Goal: Task Accomplishment & Management: Manage account settings

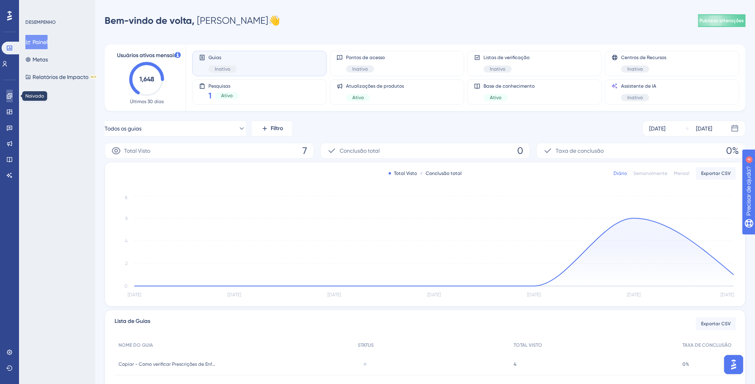
click at [11, 94] on icon at bounding box center [9, 96] width 6 height 6
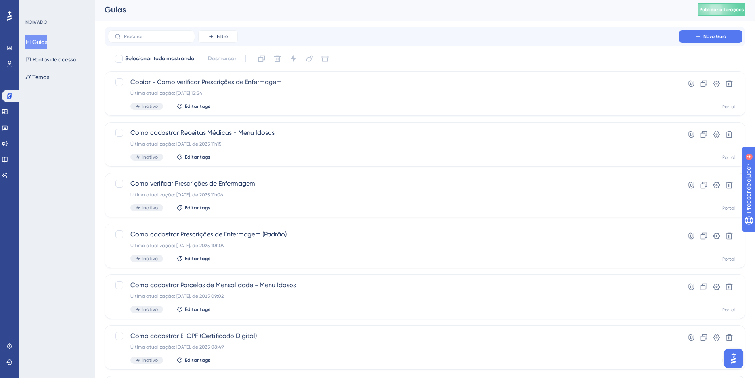
scroll to position [3, 0]
click at [207, 40] on button "Filtro" at bounding box center [218, 35] width 40 height 13
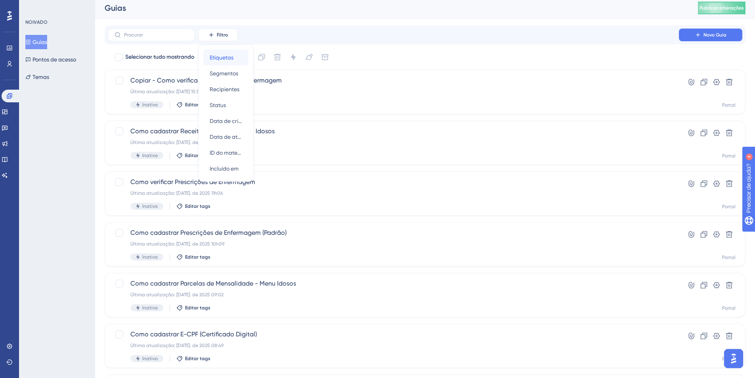
click at [234, 56] on font "Etiquetas" at bounding box center [222, 57] width 24 height 6
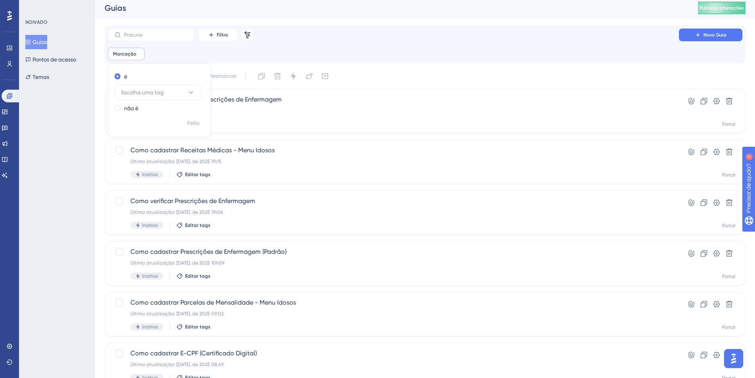
drag, startPoint x: 174, startPoint y: 48, endPoint x: 179, endPoint y: 51, distance: 5.5
click at [175, 49] on div "Marcação Remover é Escolha uma tag não é Feito" at bounding box center [425, 54] width 635 height 13
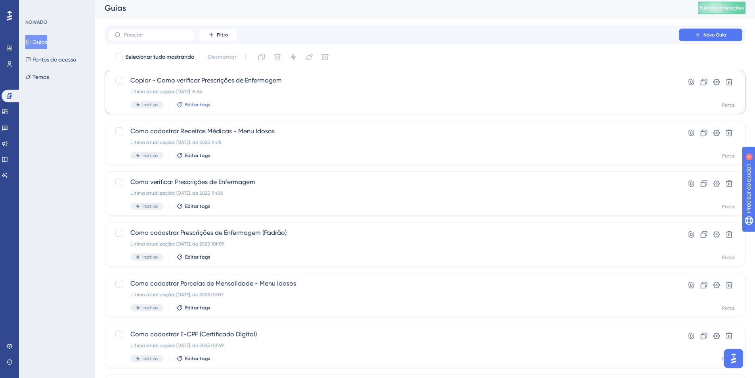
click at [198, 103] on font "Editar tags" at bounding box center [197, 105] width 25 height 6
click at [236, 126] on input at bounding box center [218, 123] width 60 height 6
type input "teste"
click at [215, 161] on font "Nova Tag" at bounding box center [209, 159] width 24 height 7
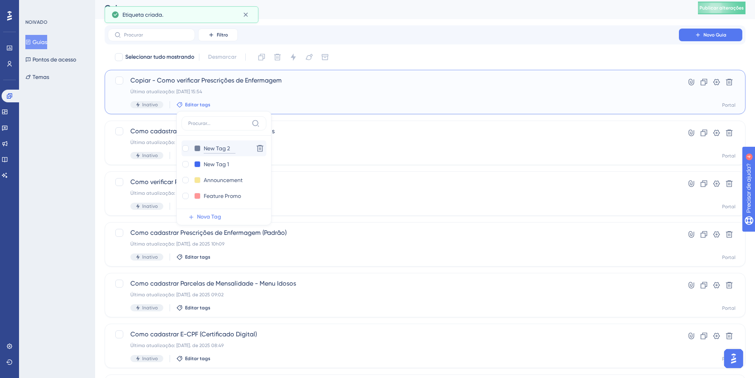
click at [218, 149] on input "New Tag 2" at bounding box center [220, 149] width 32 height 10
click at [259, 149] on icon at bounding box center [260, 148] width 7 height 7
click at [211, 144] on input "New Tag 1" at bounding box center [220, 149] width 32 height 10
click at [211, 145] on input "New Tag 1" at bounding box center [220, 149] width 32 height 10
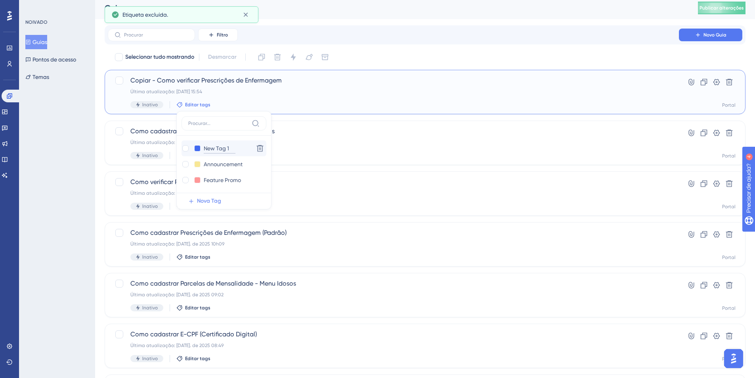
click at [211, 145] on input "New Tag 1" at bounding box center [220, 149] width 32 height 10
type input "D"
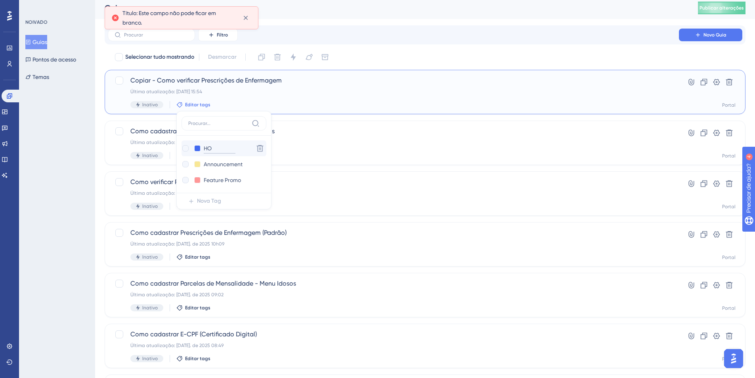
type input "H"
click at [211, 147] on input "H" at bounding box center [220, 149] width 32 height 10
type input "Hot"
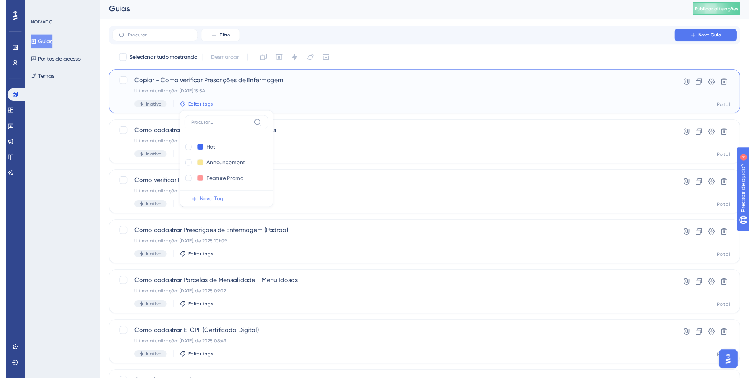
scroll to position [0, 0]
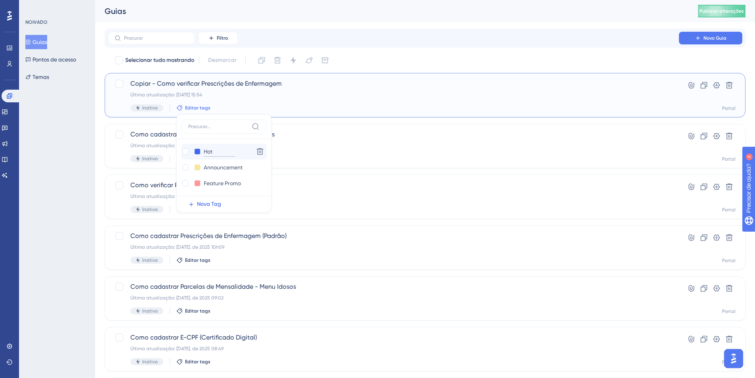
click at [222, 151] on input "Hot" at bounding box center [220, 152] width 32 height 10
type input "Hotspo"
click at [229, 152] on input "Hotspot" at bounding box center [220, 152] width 32 height 10
type input "Hotspot tes"
click at [233, 149] on input "Hotspot tes" at bounding box center [220, 152] width 32 height 10
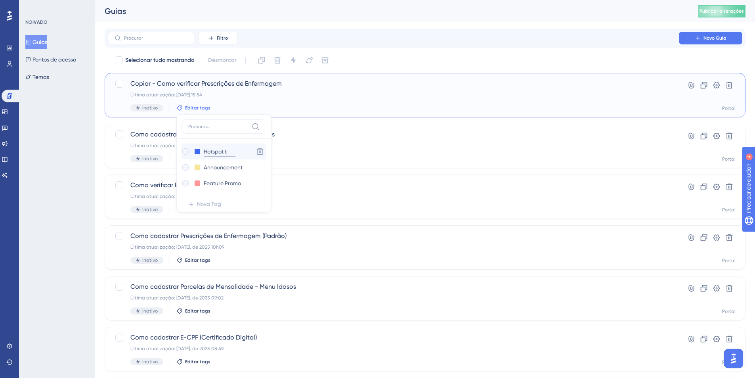
type input "Hotspot"
click at [229, 153] on input "Hotspot" at bounding box center [220, 152] width 32 height 10
type input "Hotspot Teste"
click at [182, 154] on div at bounding box center [186, 151] width 8 height 8
checkbox input "true"
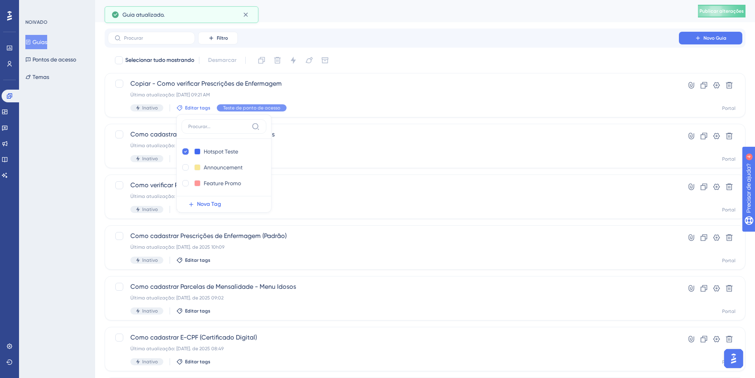
click at [79, 151] on div "NOIVADO Guias Pontos de acesso Temas" at bounding box center [57, 189] width 76 height 378
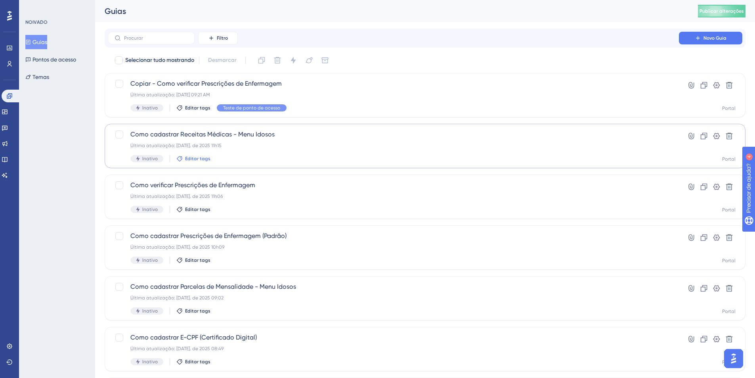
click at [201, 158] on font "Editar tags" at bounding box center [197, 159] width 25 height 6
click at [207, 183] on label at bounding box center [224, 177] width 85 height 14
click at [207, 180] on input at bounding box center [218, 177] width 60 height 6
type input "Guides Prontos"
click at [221, 173] on label "Guides Prontos" at bounding box center [224, 177] width 85 height 14
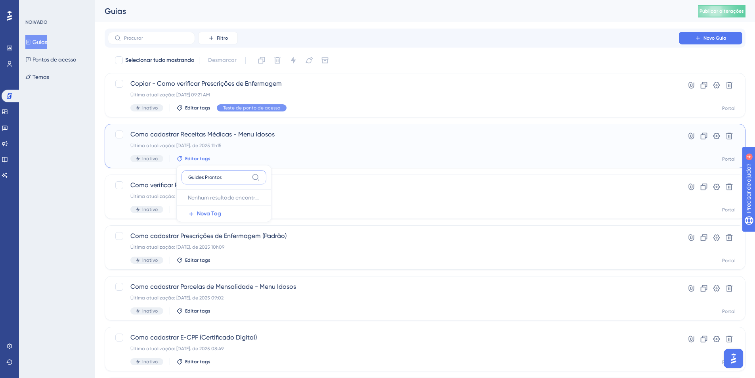
click at [221, 174] on input "Guides Prontos" at bounding box center [218, 177] width 60 height 6
click at [221, 173] on label "Guides Prontos" at bounding box center [224, 177] width 85 height 14
click at [221, 174] on input "Guides Prontos" at bounding box center [218, 177] width 60 height 6
click at [211, 207] on button "Nova Tag" at bounding box center [227, 214] width 90 height 16
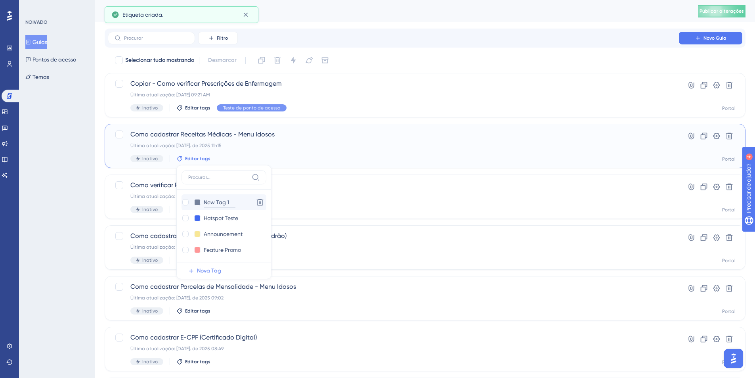
click at [217, 202] on input "New Tag 1" at bounding box center [220, 202] width 32 height 10
paste input "Guides Prontos"
type input "Guides Prontos"
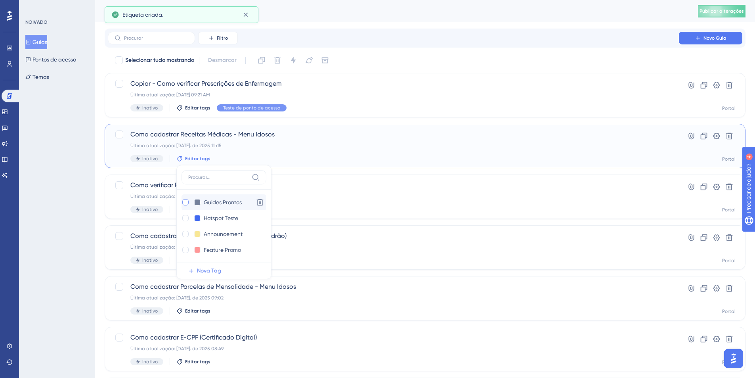
click at [188, 201] on div at bounding box center [185, 202] width 6 height 6
checkbox input "true"
click at [80, 174] on div "NOIVADO Guias Pontos de acesso Temas" at bounding box center [57, 189] width 76 height 378
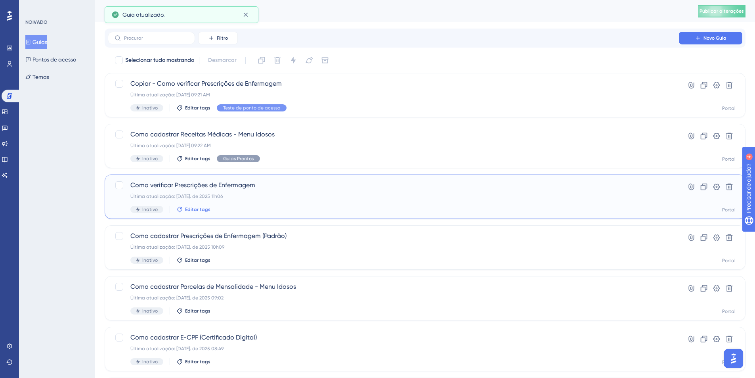
click at [206, 209] on font "Editar tags" at bounding box center [197, 210] width 25 height 6
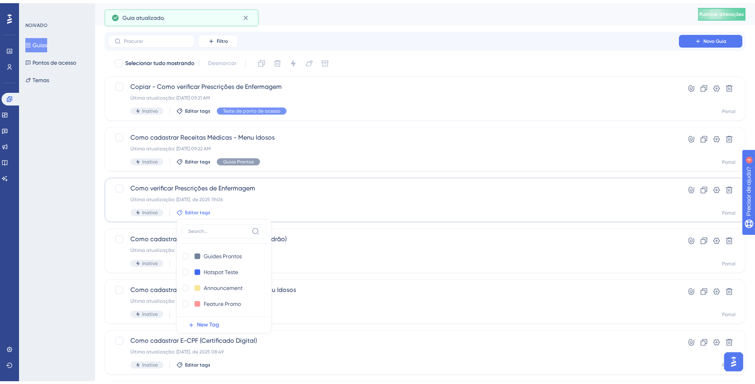
scroll to position [84, 0]
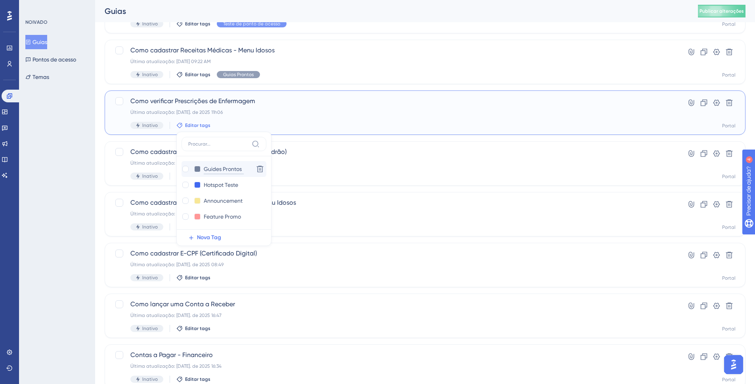
click at [220, 171] on input "Guides Prontos" at bounding box center [224, 169] width 40 height 10
click at [182, 167] on div at bounding box center [185, 169] width 6 height 6
checkbox input "true"
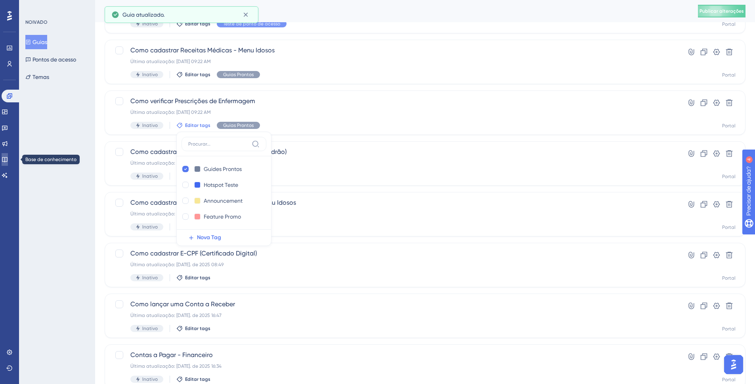
drag, startPoint x: 15, startPoint y: 159, endPoint x: 105, endPoint y: 176, distance: 91.4
click at [8, 159] on link at bounding box center [5, 159] width 6 height 13
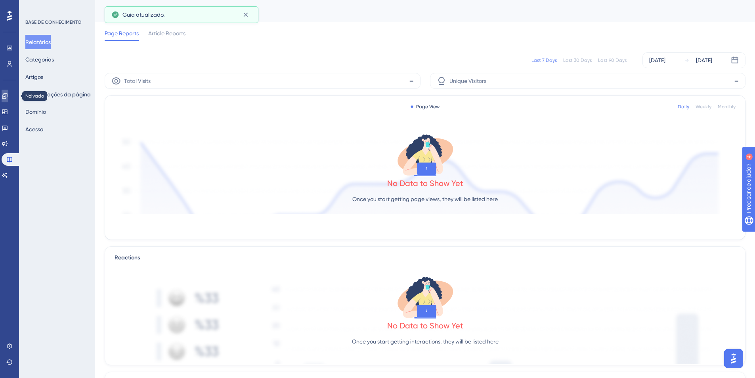
click at [6, 100] on link at bounding box center [5, 96] width 6 height 13
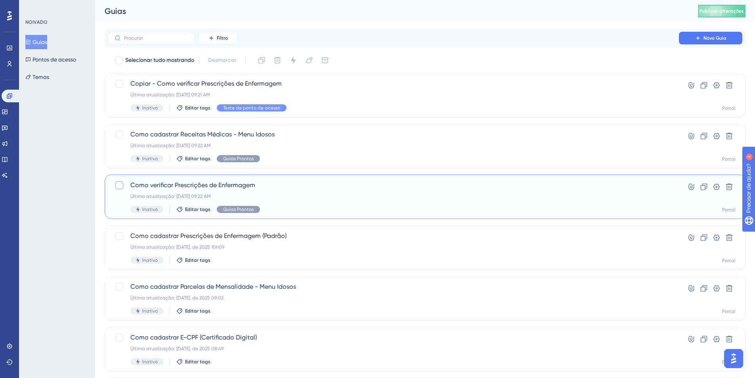
click at [118, 183] on div at bounding box center [119, 185] width 8 height 8
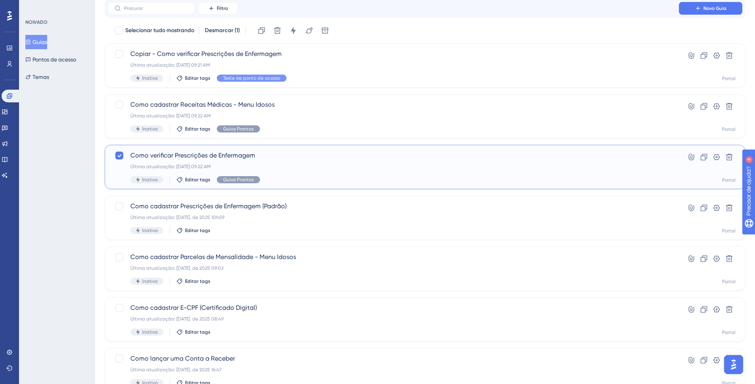
scroll to position [30, 0]
click at [119, 156] on icon at bounding box center [119, 155] width 4 height 3
checkbox input "false"
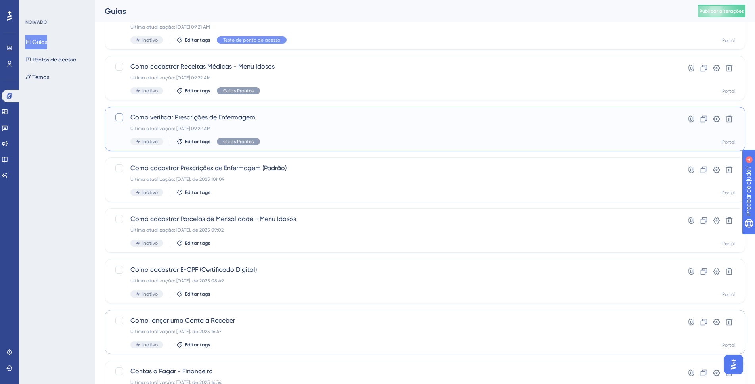
scroll to position [232, 0]
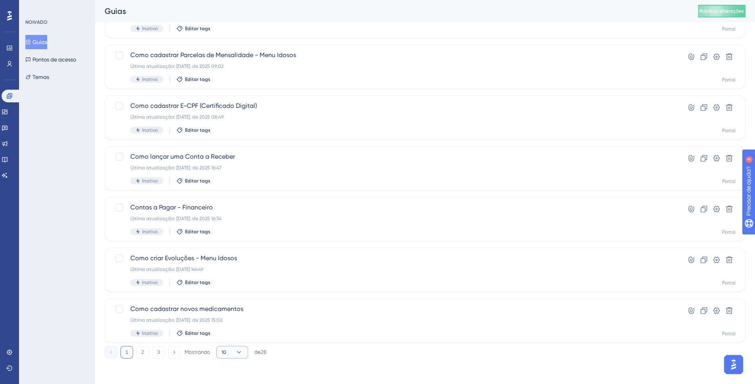
drag, startPoint x: 226, startPoint y: 349, endPoint x: 229, endPoint y: 354, distance: 5.9
click at [226, 349] on button "10" at bounding box center [232, 352] width 32 height 13
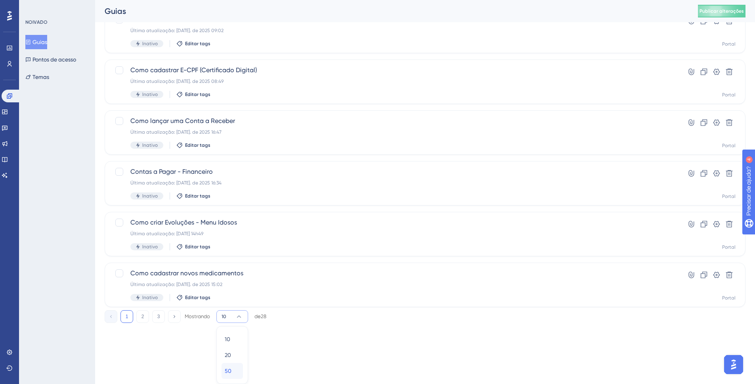
click at [230, 368] on font "50" at bounding box center [228, 371] width 7 height 6
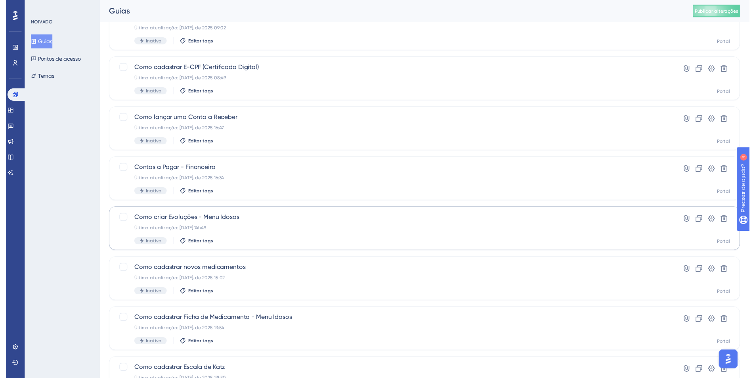
scroll to position [0, 0]
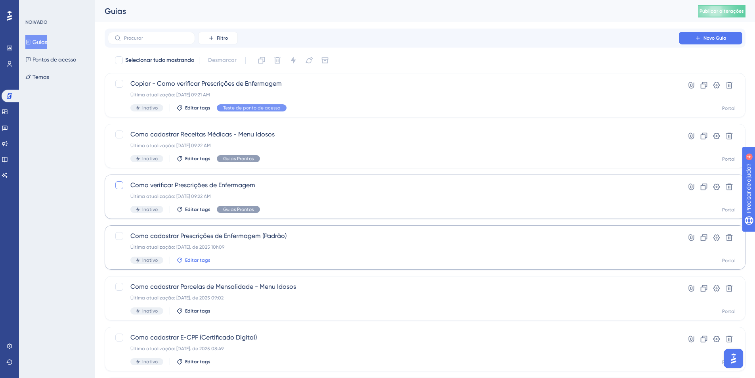
click at [188, 261] on font "Editar tags" at bounding box center [197, 260] width 25 height 6
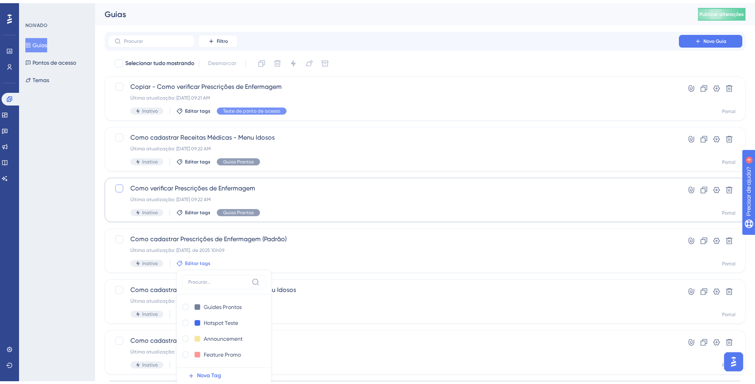
scroll to position [134, 0]
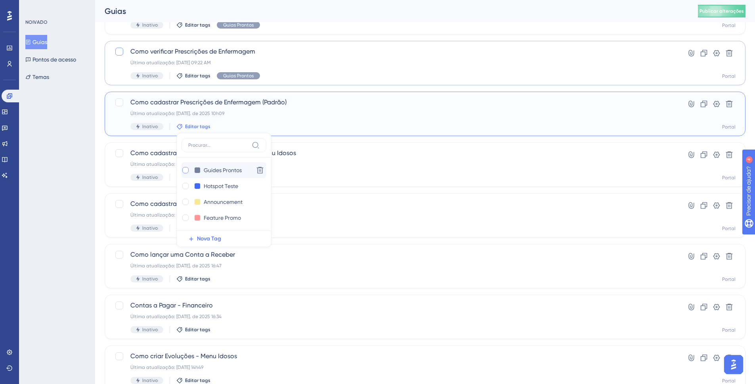
click at [183, 171] on div at bounding box center [185, 170] width 6 height 6
checkbox input "true"
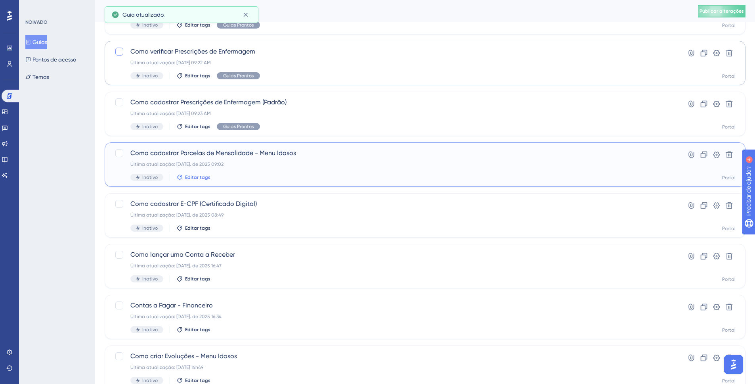
click at [180, 179] on icon at bounding box center [179, 177] width 6 height 6
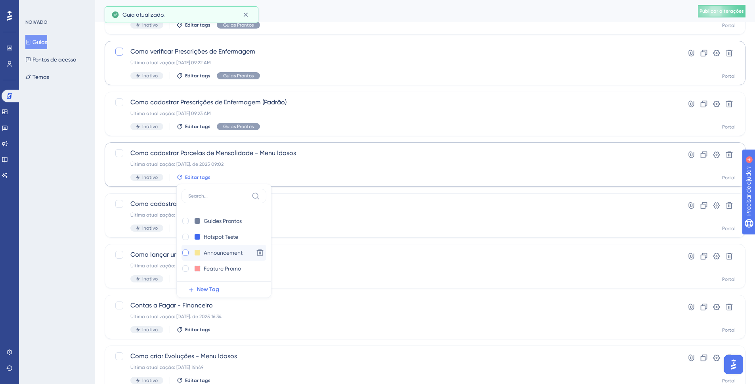
scroll to position [182, 0]
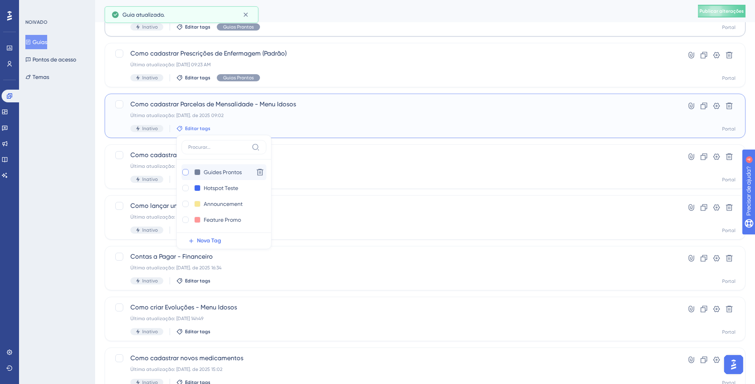
click at [188, 174] on div at bounding box center [186, 172] width 8 height 8
click at [173, 196] on div "Como lançar uma Conta a Receber Última atualização: [DATE]. de 2025 16:47 Inati…" at bounding box center [425, 217] width 641 height 44
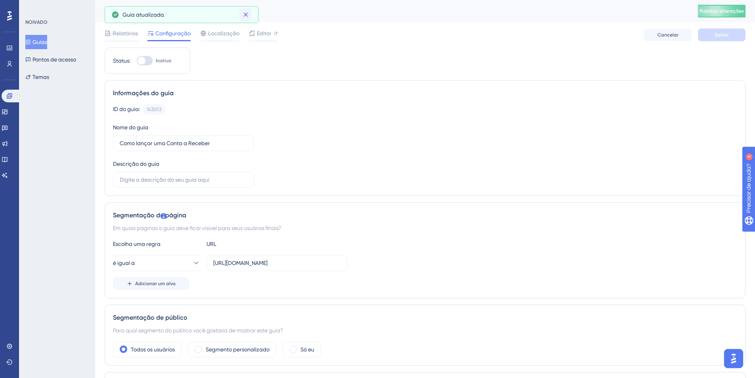
click at [242, 11] on div "Guia atualizado." at bounding box center [181, 14] width 140 height 13
drag, startPoint x: 243, startPoint y: 12, endPoint x: 349, endPoint y: 17, distance: 105.2
click at [243, 11] on icon at bounding box center [246, 15] width 8 height 8
click at [672, 38] on button "Cancelar" at bounding box center [668, 35] width 48 height 13
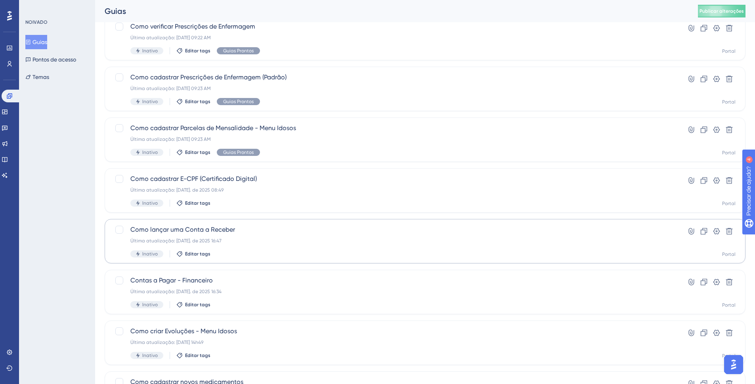
scroll to position [232, 0]
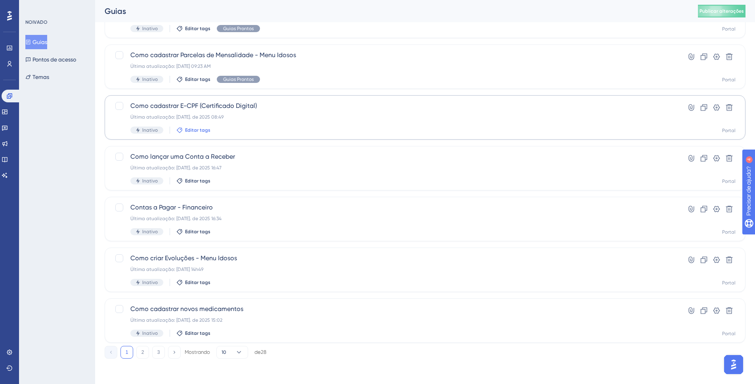
click at [196, 130] on font "Editar tags" at bounding box center [197, 130] width 25 height 6
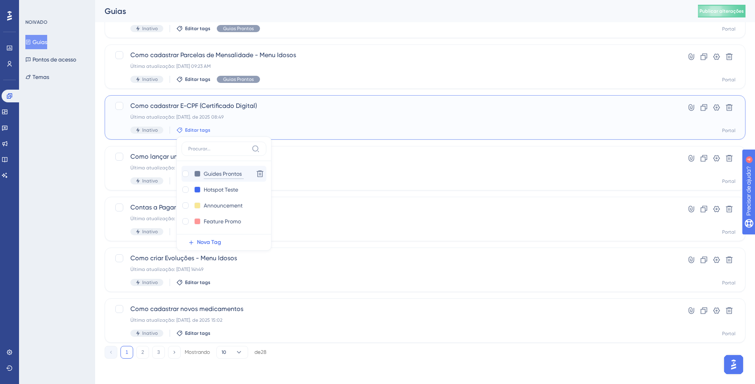
click at [213, 170] on input "Guides Prontos" at bounding box center [224, 174] width 40 height 10
click at [187, 175] on div at bounding box center [185, 173] width 6 height 6
checkbox input "true"
click at [162, 197] on div "Selecionar tudo mostrando Desmarcar Copiar - Como verificar Prescrições de Enfe…" at bounding box center [425, 82] width 641 height 520
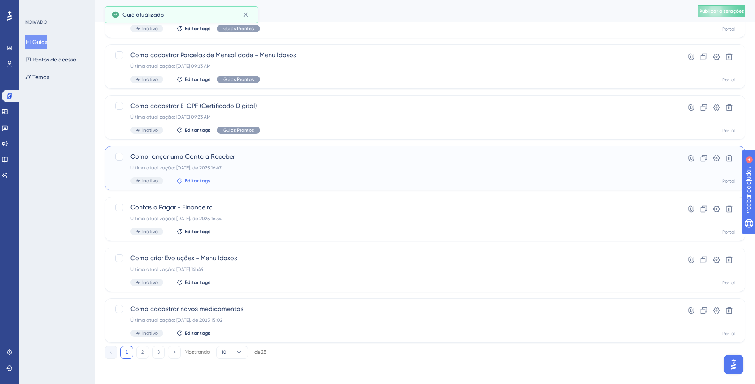
click at [197, 178] on span "Editar tags" at bounding box center [197, 181] width 25 height 6
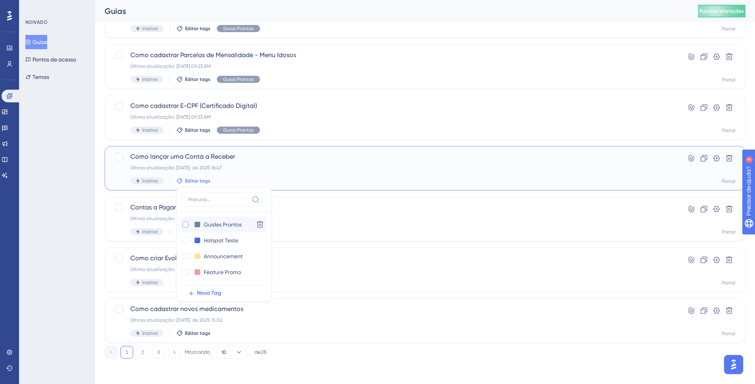
click at [190, 223] on label at bounding box center [187, 224] width 10 height 8
checkbox input "true"
click at [173, 193] on div "Selecionar tudo mostrando Desmarcar Copiar - Como verificar Prescrições de Enfe…" at bounding box center [425, 82] width 641 height 520
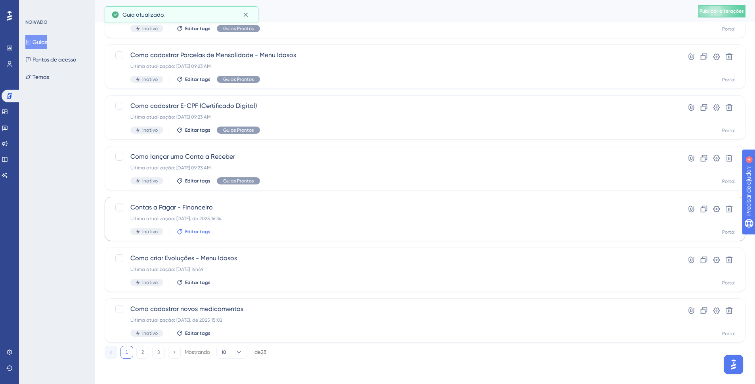
click at [195, 231] on font "Editar tags" at bounding box center [197, 232] width 25 height 6
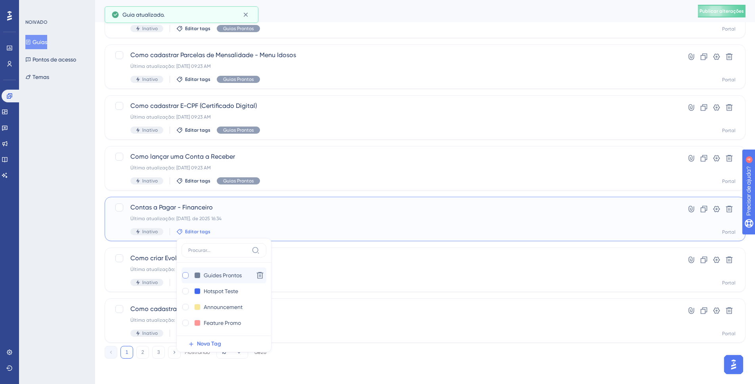
click at [186, 276] on div at bounding box center [185, 275] width 6 height 6
checkbox input "true"
click at [172, 297] on div "Selecionar tudo mostrando Desmarcar Copiar - Como verificar Prescrições de Enfe…" at bounding box center [425, 82] width 641 height 520
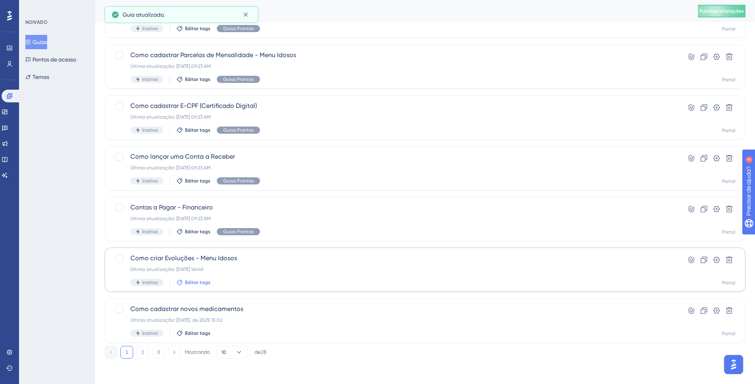
click at [189, 283] on font "Editar tags" at bounding box center [197, 283] width 25 height 6
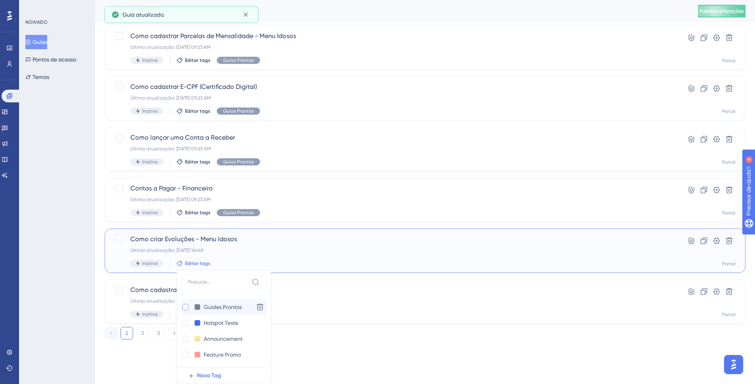
click at [184, 305] on div at bounding box center [185, 307] width 6 height 6
checkbox input "true"
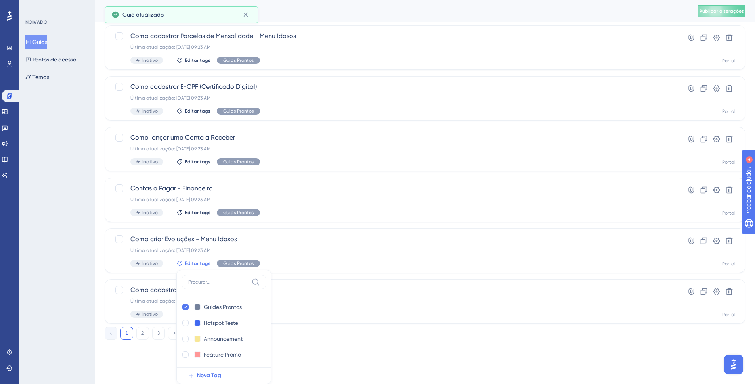
click at [162, 352] on div "Desempenho Usuários Noivado Widgets Opinião Atualizações de produtos Base de co…" at bounding box center [377, 56] width 755 height 615
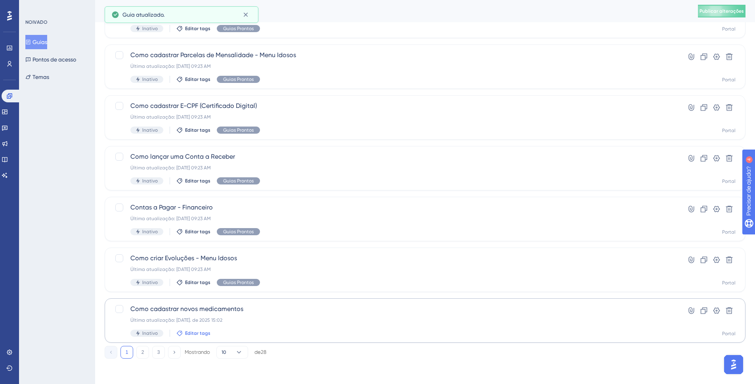
click at [185, 333] on font "Editar tags" at bounding box center [197, 333] width 25 height 6
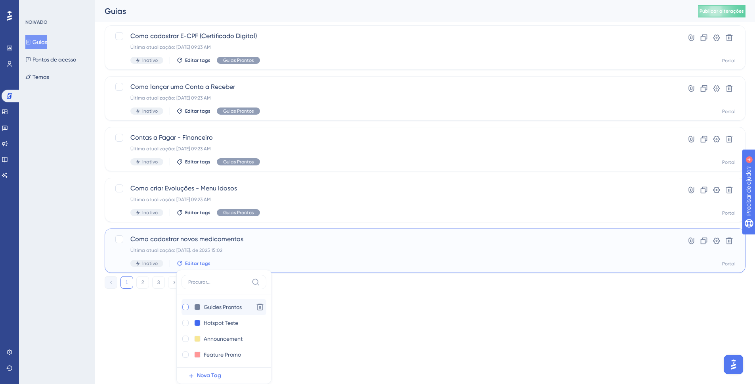
click at [188, 309] on div at bounding box center [186, 307] width 8 height 8
checkbox input "true"
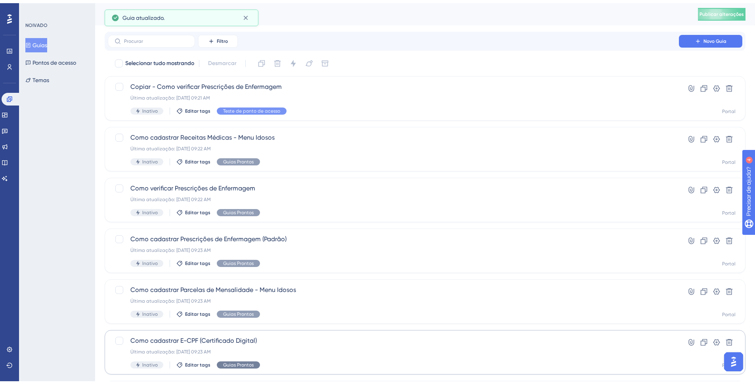
scroll to position [232, 0]
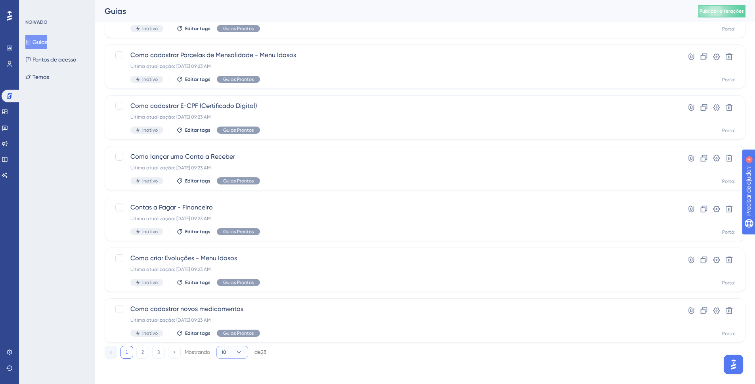
click at [225, 349] on span "10" at bounding box center [224, 352] width 5 height 6
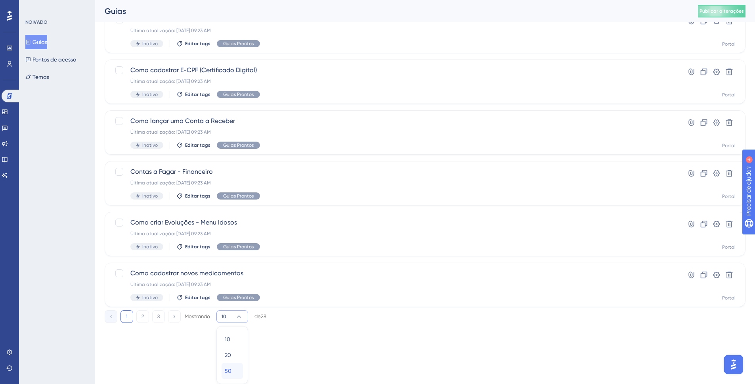
click at [229, 368] on font "50" at bounding box center [228, 371] width 7 height 6
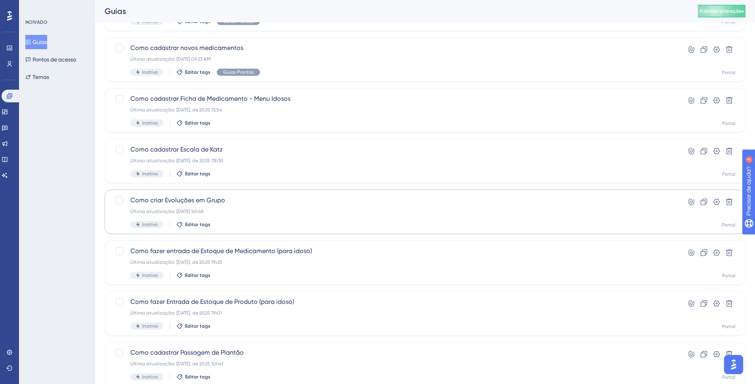
scroll to position [515, 0]
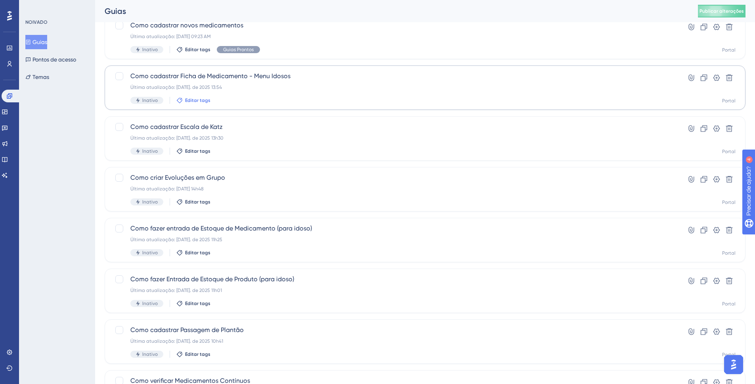
click at [201, 101] on font "Editar tags" at bounding box center [197, 101] width 25 height 6
click at [185, 144] on div at bounding box center [185, 144] width 6 height 6
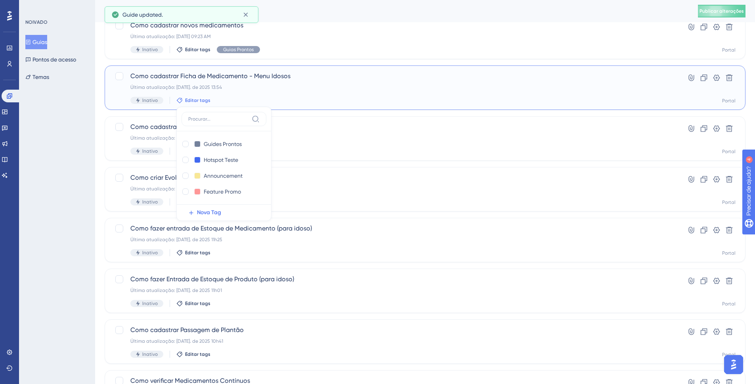
checkbox input "true"
click at [176, 152] on div "Guias Prontos Guides Prontos Delete Teste de ponto de acesso Hotspot Teste Dele…" at bounding box center [223, 164] width 95 height 114
click at [172, 164] on div "Selecionar tudo mostrando Desmarcar Copiar - Como verificar Prescrições de Enfe…" at bounding box center [425, 256] width 641 height 1434
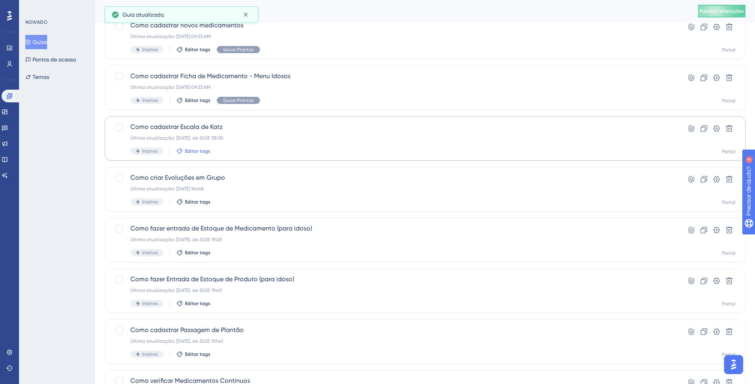
click at [183, 151] on button "Editar tags" at bounding box center [193, 151] width 34 height 6
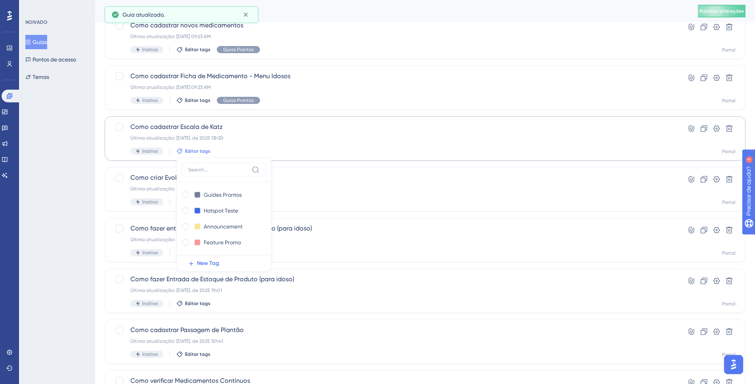
scroll to position [538, 0]
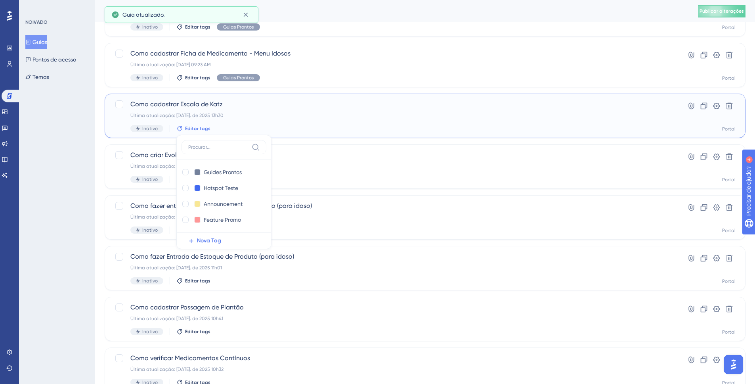
drag, startPoint x: 188, startPoint y: 172, endPoint x: 180, endPoint y: 161, distance: 13.3
click at [188, 171] on div at bounding box center [186, 172] width 8 height 8
click at [154, 138] on div "Selecionar tudo mostrando Desmarcar Copiar - Como verificar Prescrições de Enfe…" at bounding box center [425, 233] width 641 height 1434
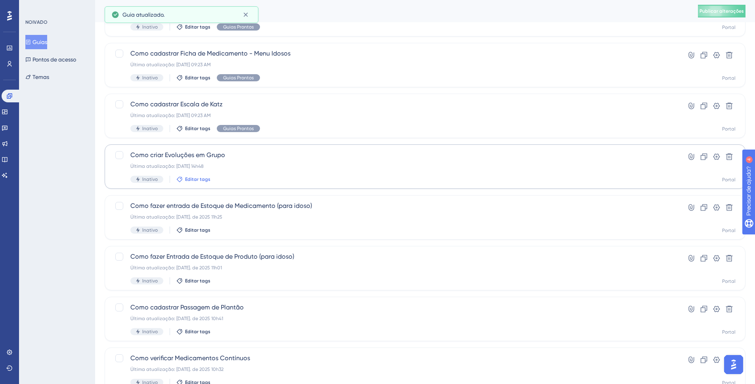
click at [182, 177] on icon at bounding box center [179, 179] width 6 height 6
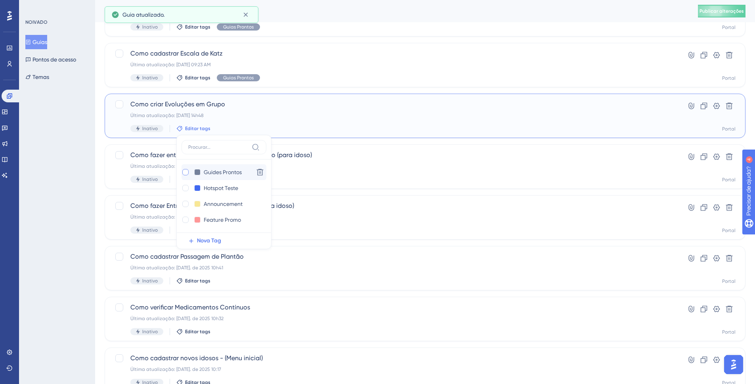
click at [184, 175] on div at bounding box center [185, 172] width 6 height 6
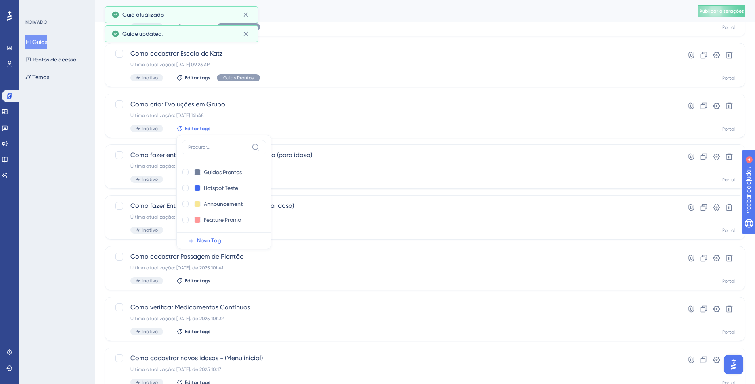
click at [175, 192] on div "Selecionar tudo mostrando Desmarcar Copiar - Como verificar Prescrições de Enfe…" at bounding box center [425, 183] width 641 height 1434
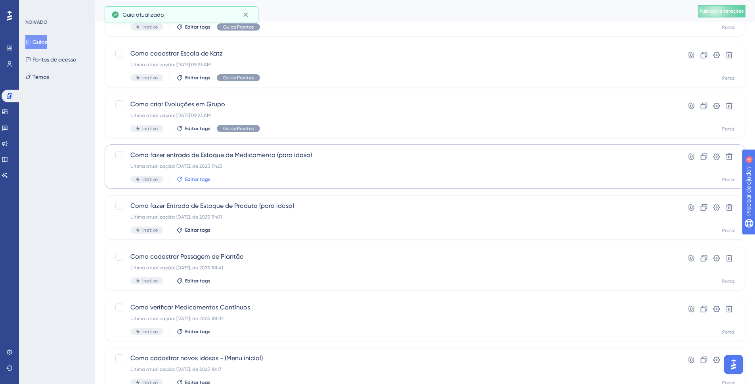
click at [179, 180] on icon at bounding box center [179, 179] width 6 height 6
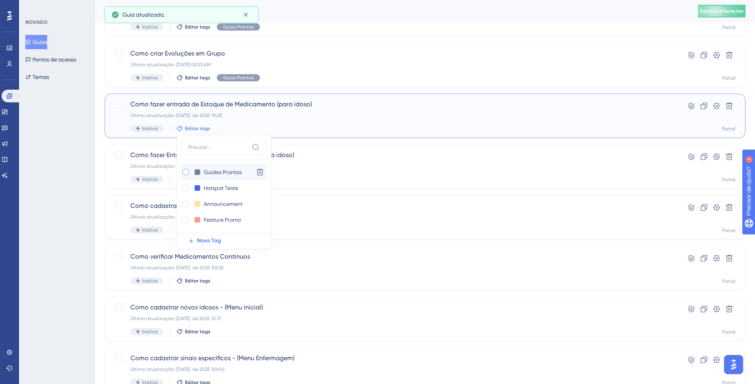
click at [183, 173] on div at bounding box center [185, 172] width 6 height 6
click at [173, 192] on div "Selecionar tudo mostrando Desmarcar Copiar - Como verificar Prescrições de Enfe…" at bounding box center [425, 132] width 641 height 1434
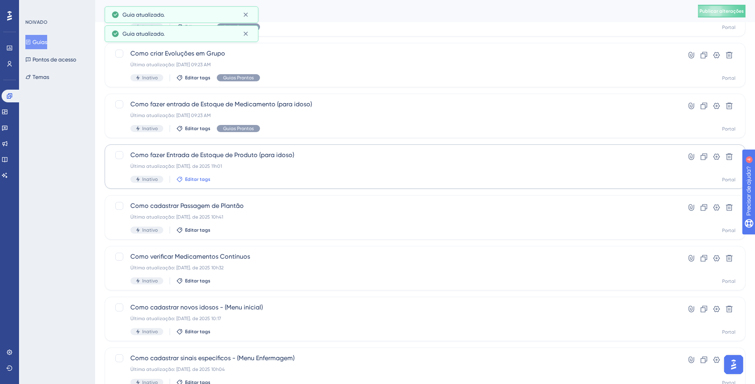
click at [191, 177] on font "Editar tags" at bounding box center [197, 179] width 25 height 6
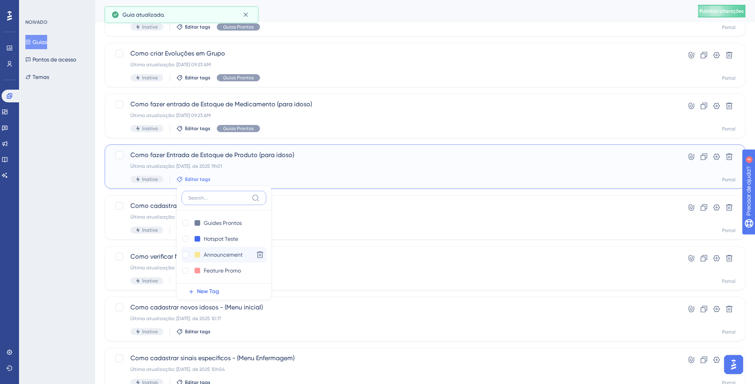
scroll to position [690, 0]
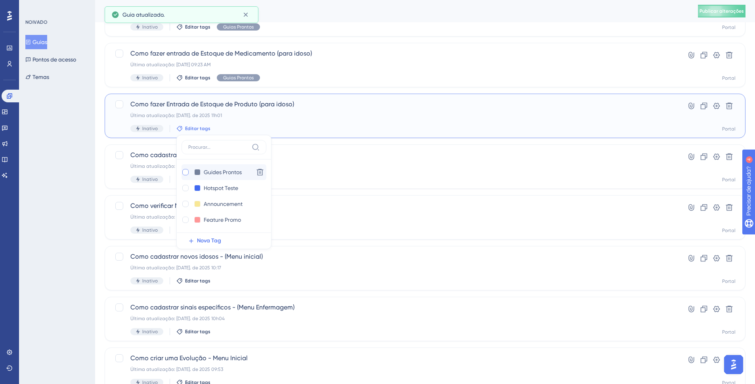
click at [187, 172] on div at bounding box center [185, 172] width 6 height 6
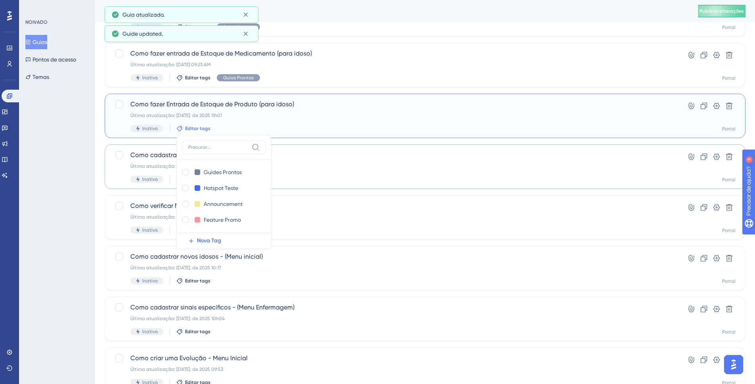
checkbox input "true"
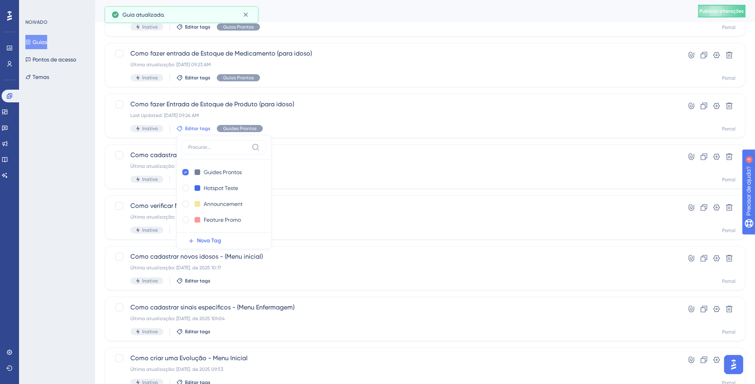
click at [170, 192] on div "Selecionar tudo mostrando Desmarcar Copiar - Como verificar Prescrições de Enfe…" at bounding box center [425, 81] width 641 height 1434
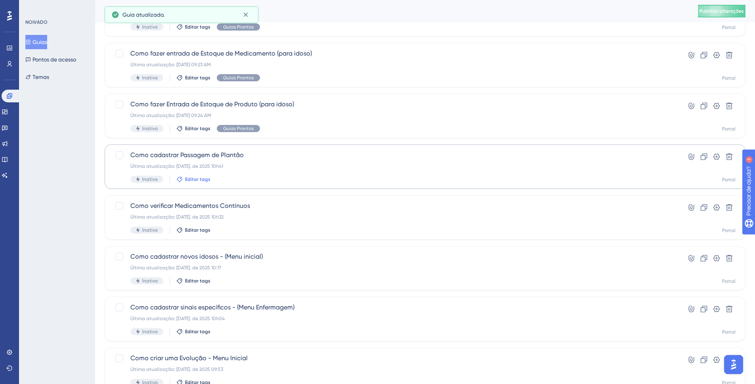
click at [183, 180] on button "Editar tags" at bounding box center [193, 179] width 34 height 6
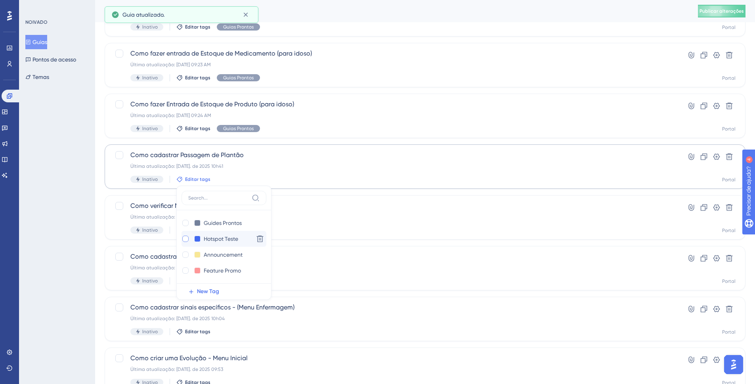
scroll to position [740, 0]
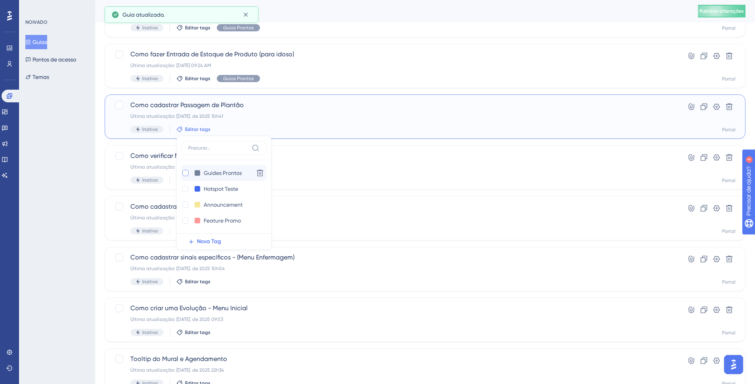
click at [184, 175] on div at bounding box center [185, 173] width 6 height 6
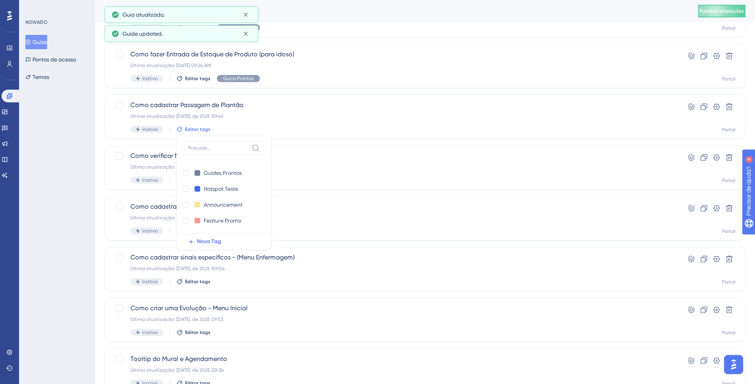
click at [170, 192] on div "Selecionar tudo mostrando Desmarcar Copiar - Como verificar Prescrições de Enfe…" at bounding box center [425, 31] width 641 height 1434
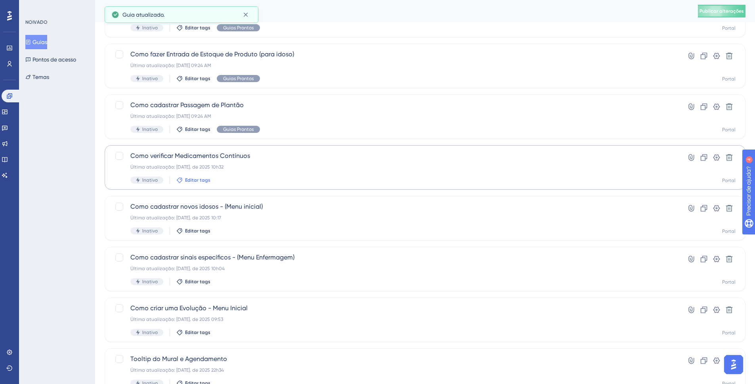
click at [190, 181] on font "Editar tags" at bounding box center [197, 180] width 25 height 6
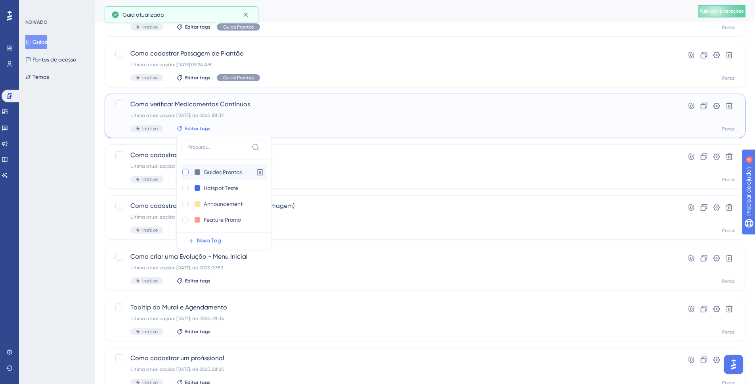
click at [185, 173] on div at bounding box center [185, 172] width 6 height 6
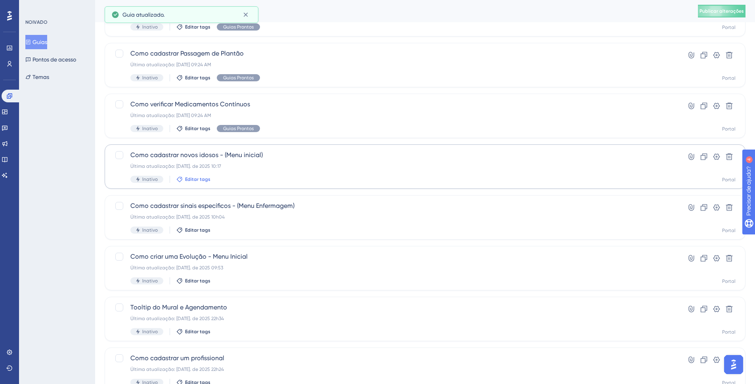
click at [191, 180] on font "Editar tags" at bounding box center [197, 179] width 25 height 6
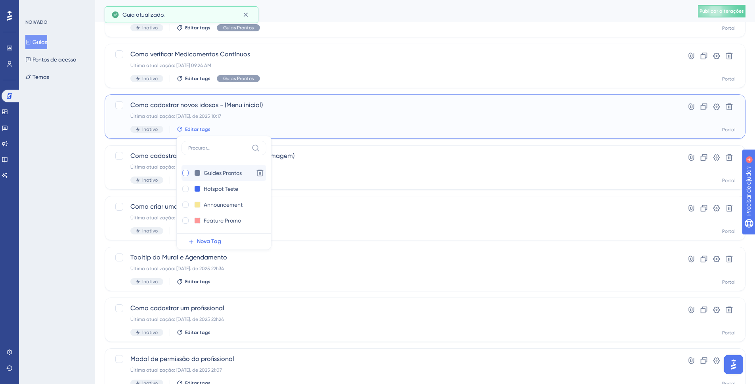
click at [185, 174] on div at bounding box center [185, 173] width 6 height 6
checkbox input "true"
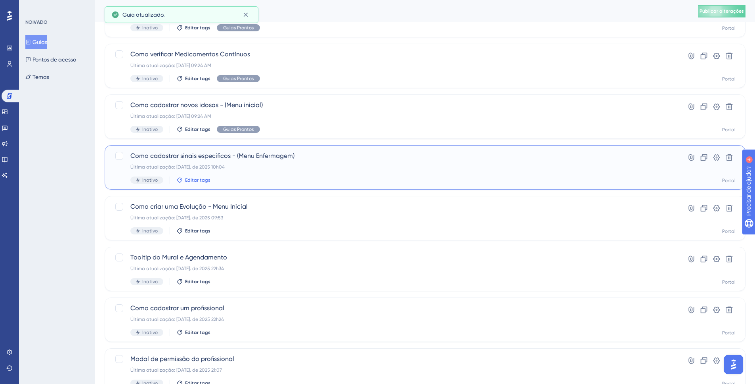
click at [188, 180] on font "Editar tags" at bounding box center [197, 180] width 25 height 6
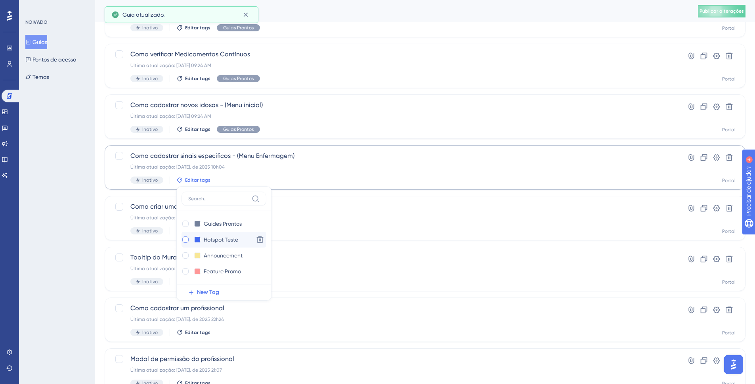
scroll to position [893, 0]
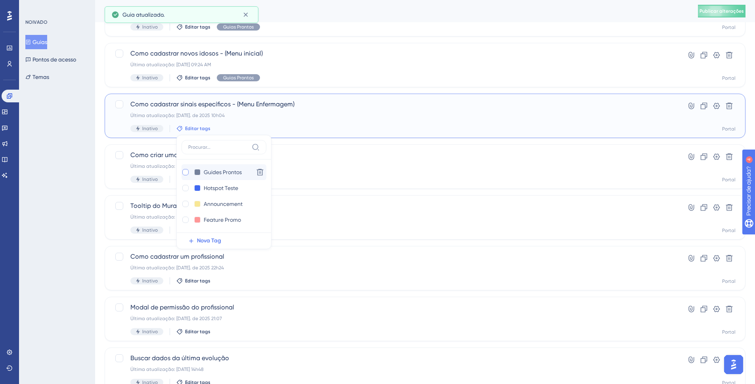
click at [185, 175] on div at bounding box center [185, 172] width 6 height 6
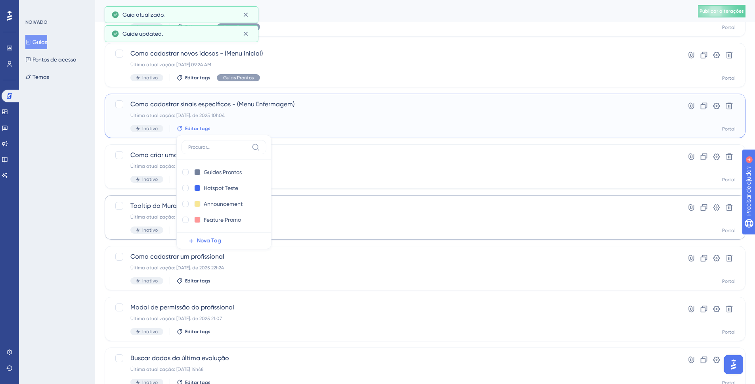
checkbox input "true"
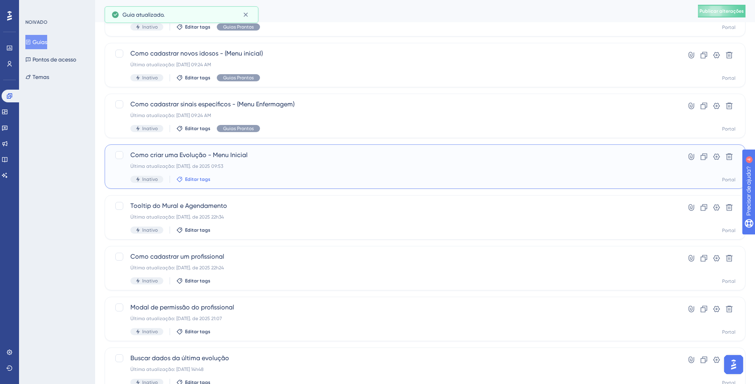
click at [185, 181] on font "Editar tags" at bounding box center [197, 179] width 25 height 6
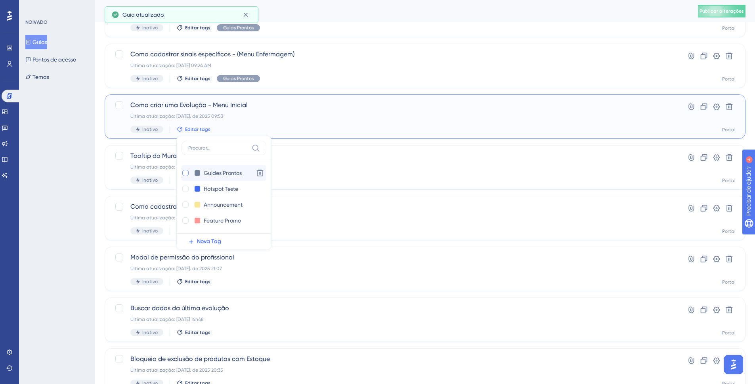
drag, startPoint x: 188, startPoint y: 180, endPoint x: 186, endPoint y: 176, distance: 4.3
click at [188, 180] on div "Guias Prontos Guides Prontos Excluir" at bounding box center [224, 173] width 85 height 16
click at [186, 175] on div at bounding box center [185, 173] width 6 height 6
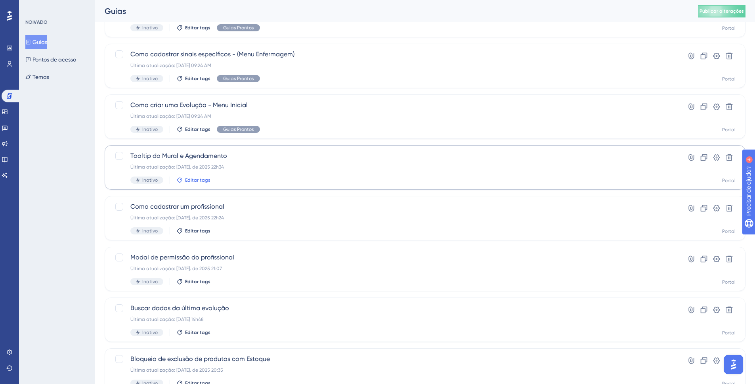
click at [177, 180] on icon at bounding box center [180, 180] width 6 height 6
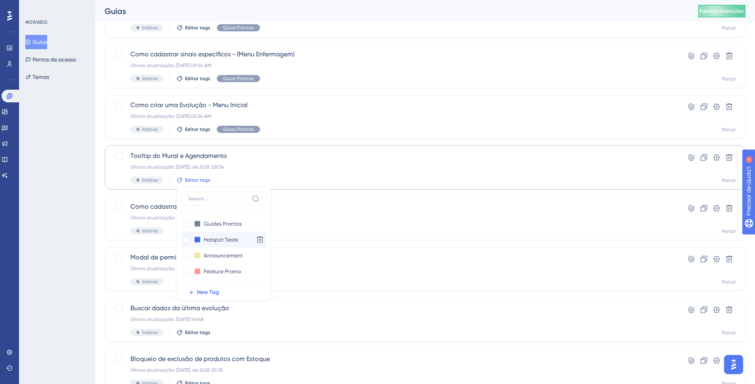
scroll to position [994, 0]
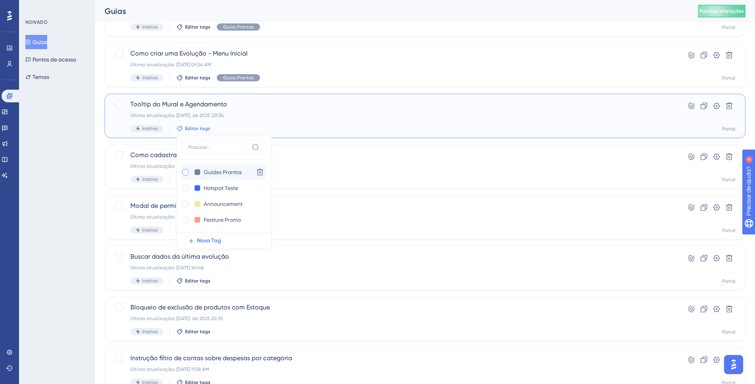
click at [188, 173] on div at bounding box center [186, 172] width 8 height 8
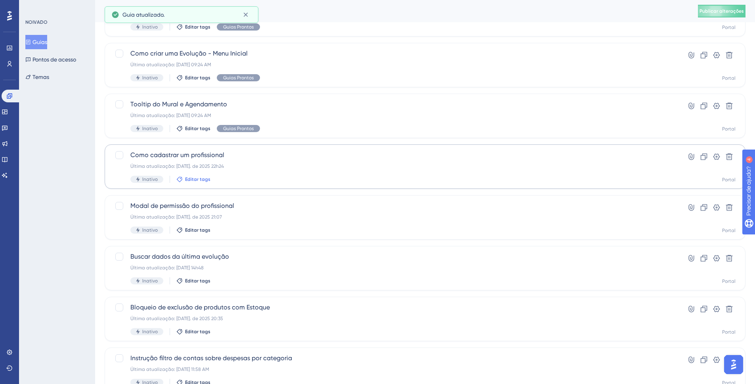
click at [180, 180] on icon at bounding box center [179, 179] width 6 height 6
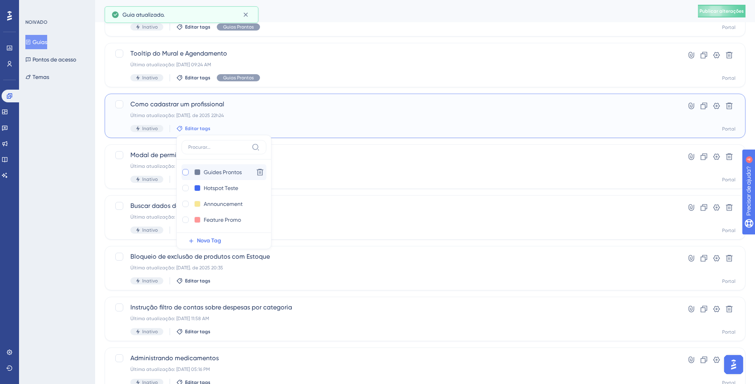
click at [187, 174] on div at bounding box center [185, 172] width 6 height 6
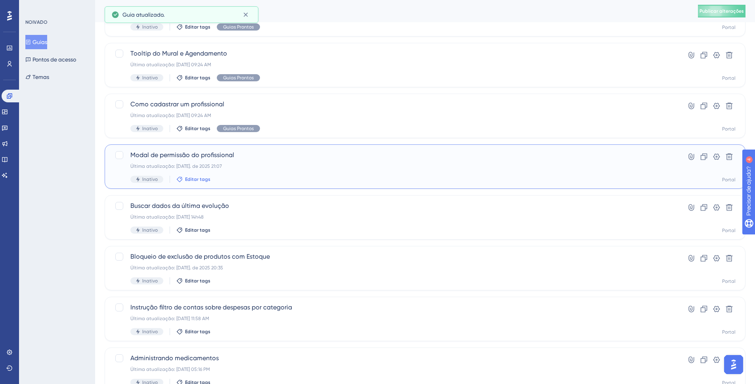
click at [184, 177] on button "Editar tags" at bounding box center [193, 179] width 34 height 6
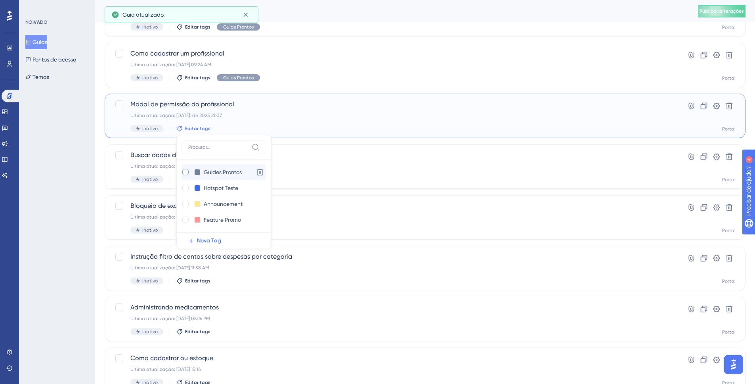
click at [188, 174] on div at bounding box center [186, 172] width 8 height 8
checkbox input "true"
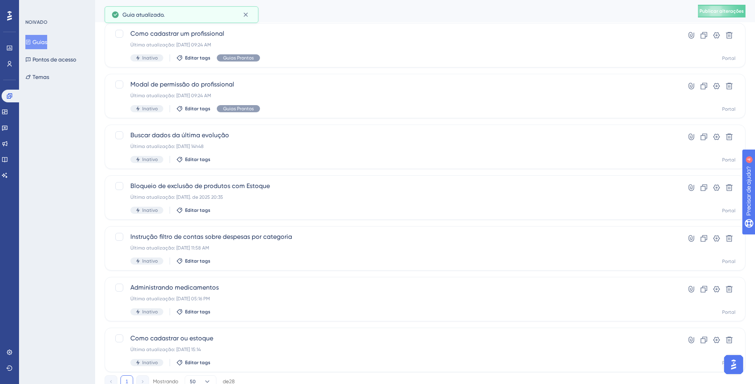
scroll to position [1116, 0]
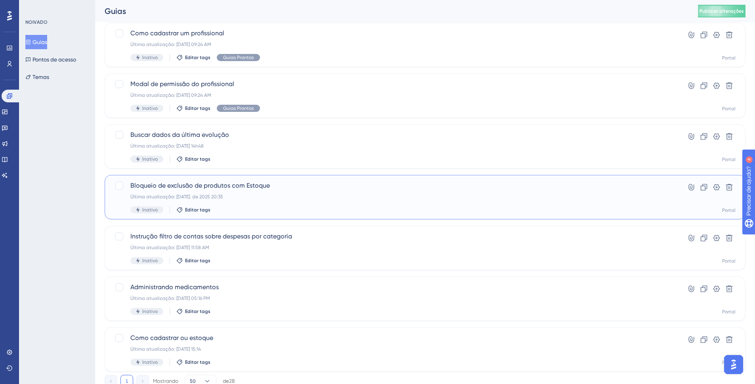
click at [179, 188] on font "Bloqueio de exclusão de produtos com Estoque" at bounding box center [200, 186] width 140 height 8
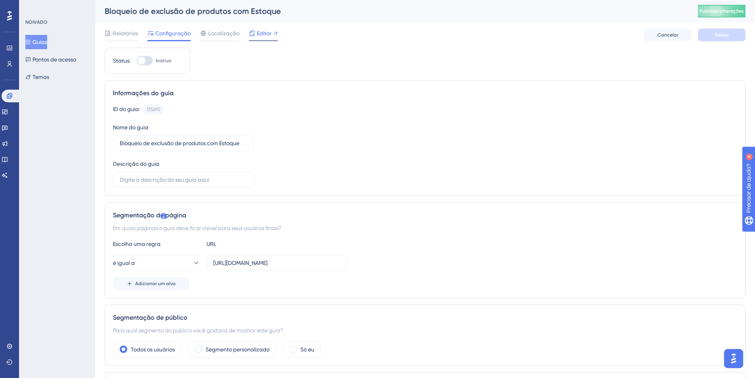
click at [263, 33] on font "Editor" at bounding box center [264, 33] width 15 height 6
click at [665, 39] on button "Cancelar" at bounding box center [668, 35] width 48 height 13
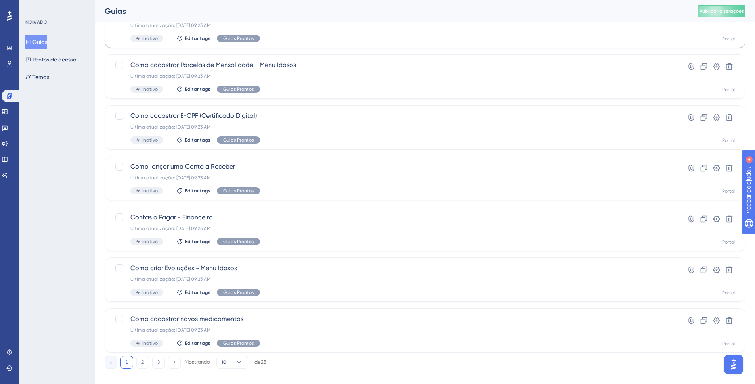
scroll to position [232, 0]
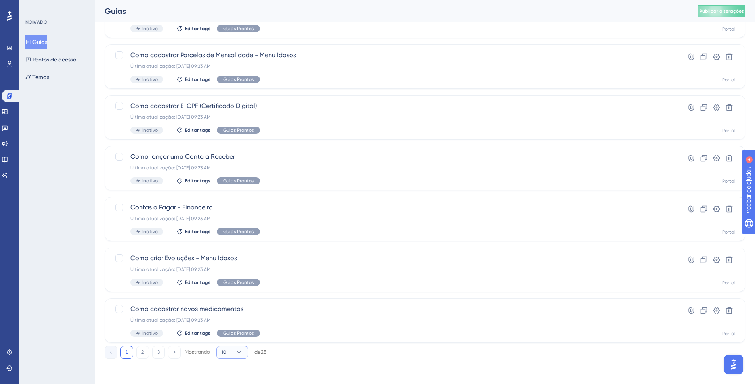
click at [230, 348] on button "10" at bounding box center [232, 352] width 32 height 13
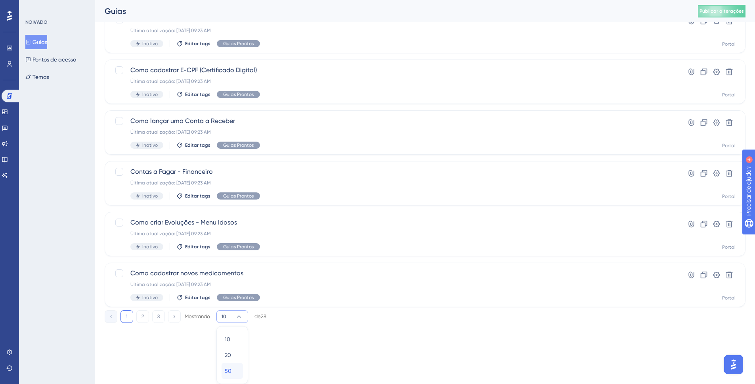
click at [224, 367] on button "50 50" at bounding box center [232, 371] width 21 height 16
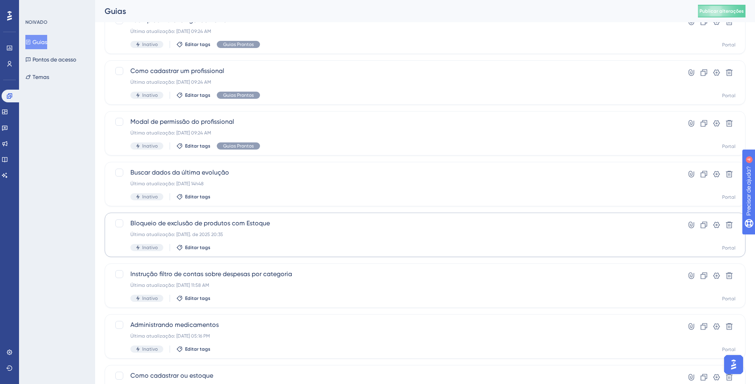
scroll to position [1056, 0]
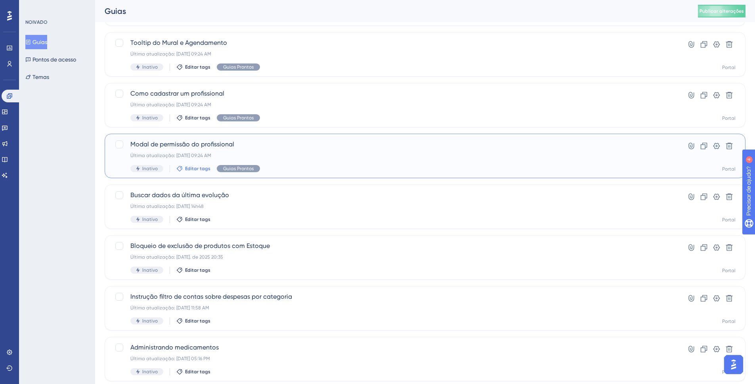
click at [185, 170] on font "Editar tags" at bounding box center [197, 169] width 25 height 6
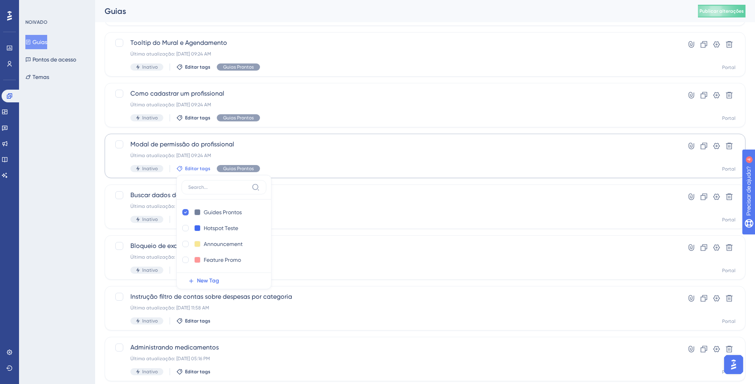
scroll to position [1096, 0]
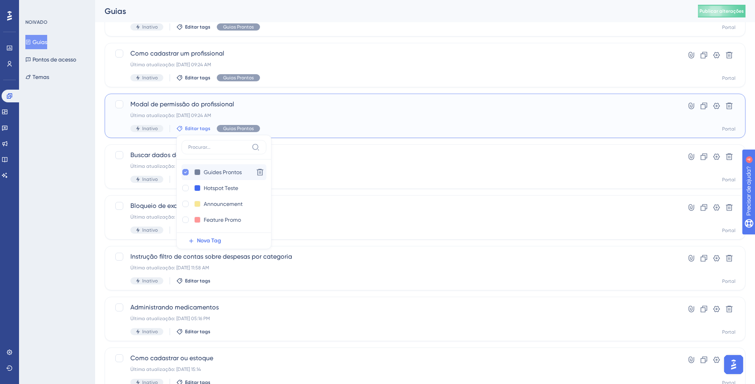
click at [186, 174] on icon at bounding box center [185, 172] width 3 height 6
checkbox input "false"
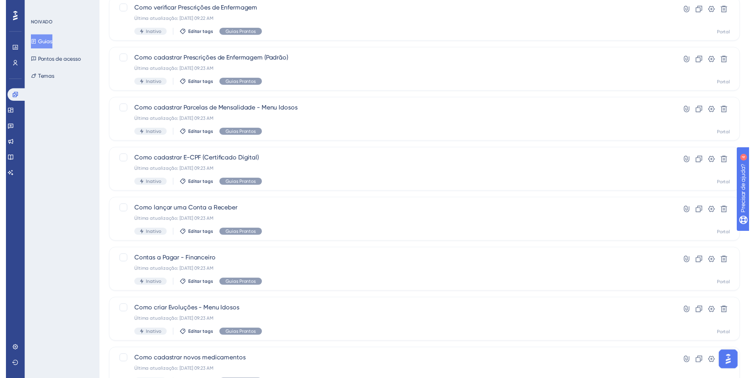
scroll to position [0, 0]
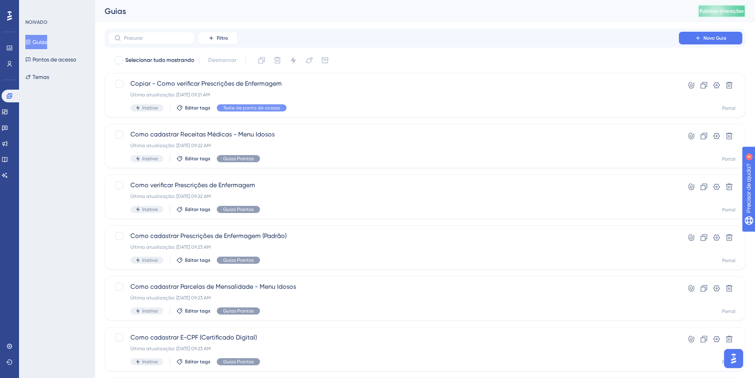
click at [732, 8] on button "Publicar alterações" at bounding box center [722, 11] width 48 height 13
click at [247, 14] on div "Guias" at bounding box center [392, 11] width 574 height 11
click at [58, 62] on font "Pontos de acesso" at bounding box center [55, 59] width 44 height 6
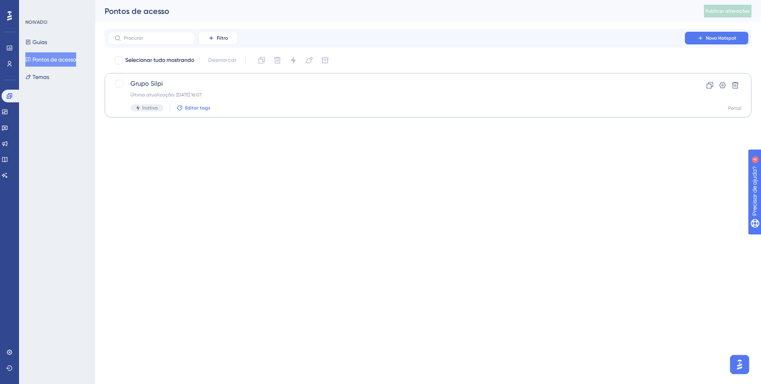
click at [185, 107] on font "Editar tags" at bounding box center [197, 108] width 25 height 6
click at [136, 0] on html "Desempenho Usuários Noivado Widgets Opinião Atualizações de produtos Base de co…" at bounding box center [380, 0] width 761 height 0
click at [47, 73] on font "Temas" at bounding box center [41, 77] width 17 height 10
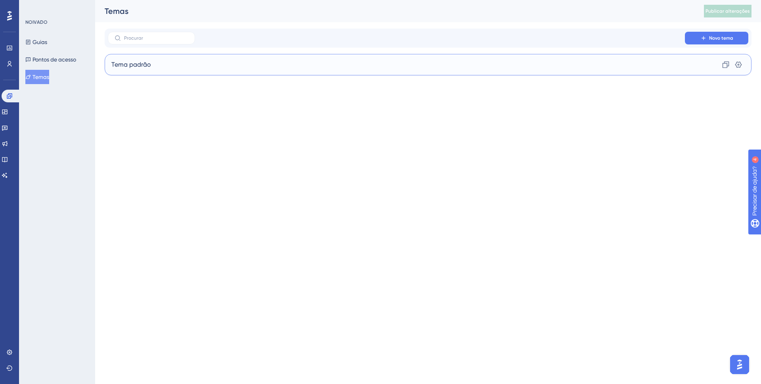
click at [232, 57] on div "Tema padrão Clone Configurações" at bounding box center [428, 64] width 647 height 21
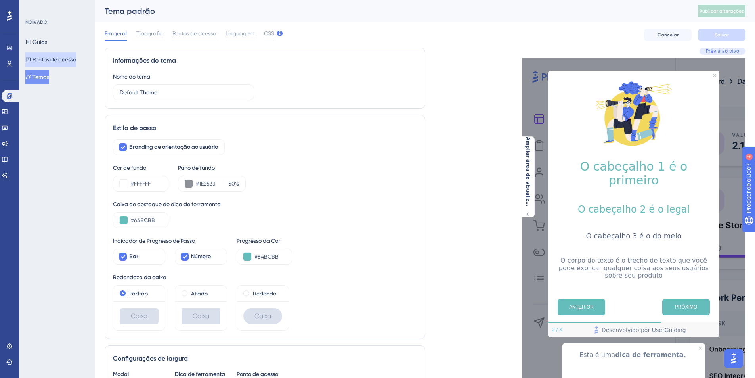
click at [74, 59] on font "Pontos de acesso" at bounding box center [55, 59] width 44 height 6
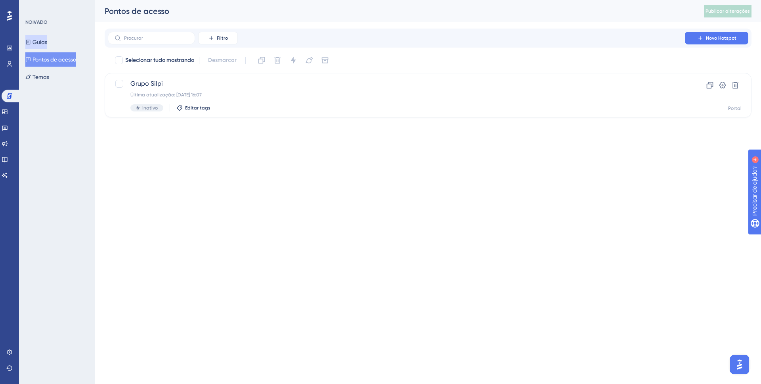
click at [47, 39] on button "Guias" at bounding box center [36, 42] width 22 height 14
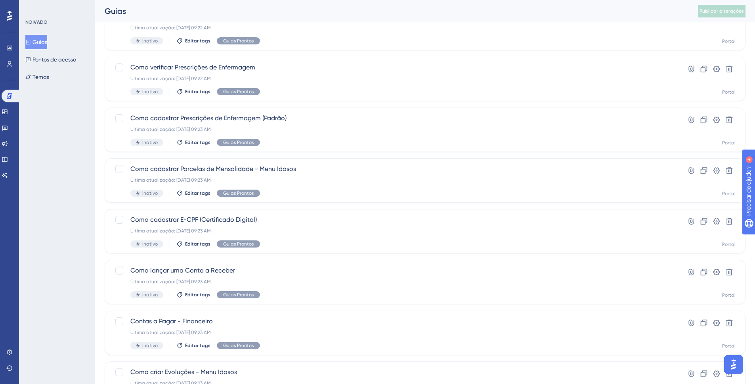
scroll to position [173, 0]
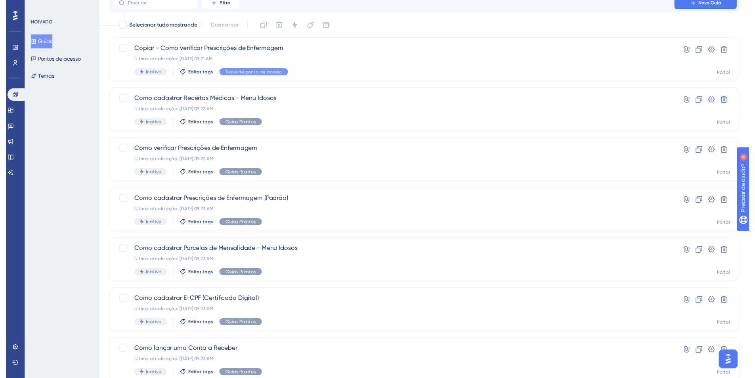
scroll to position [0, 0]
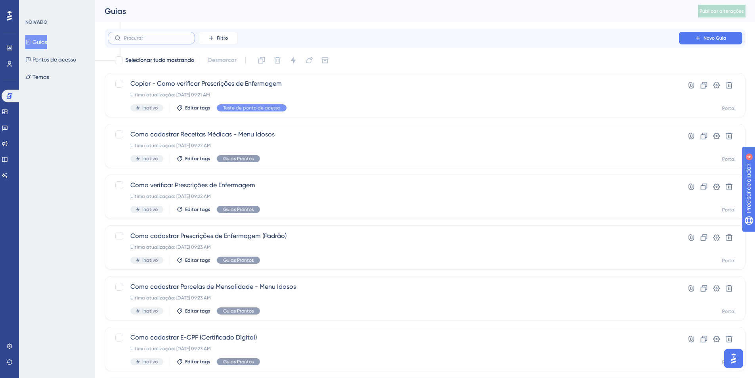
click at [139, 38] on input "text" at bounding box center [156, 38] width 64 height 6
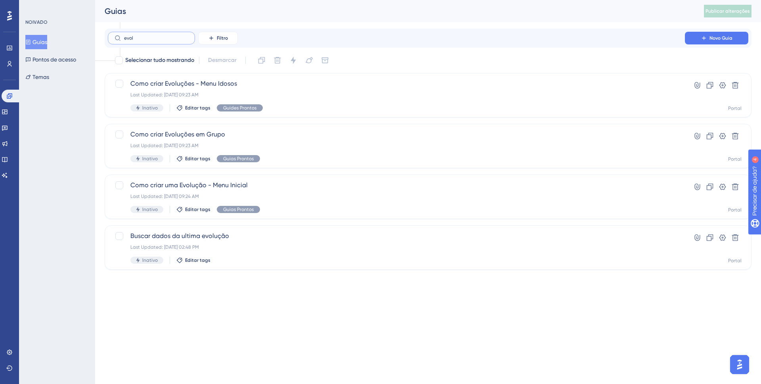
type input "evoli"
checkbox input "true"
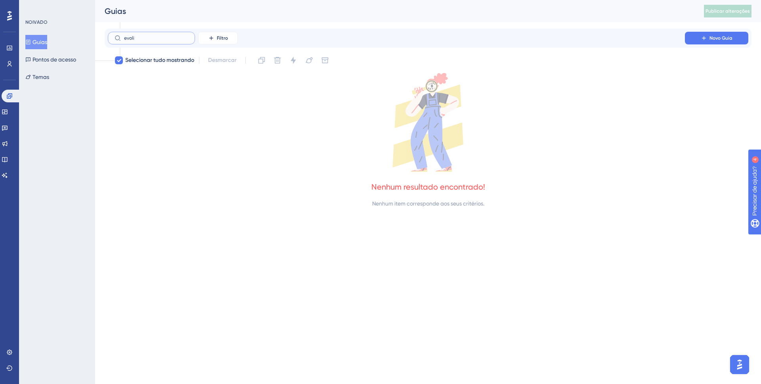
type input "evol"
checkbox input "false"
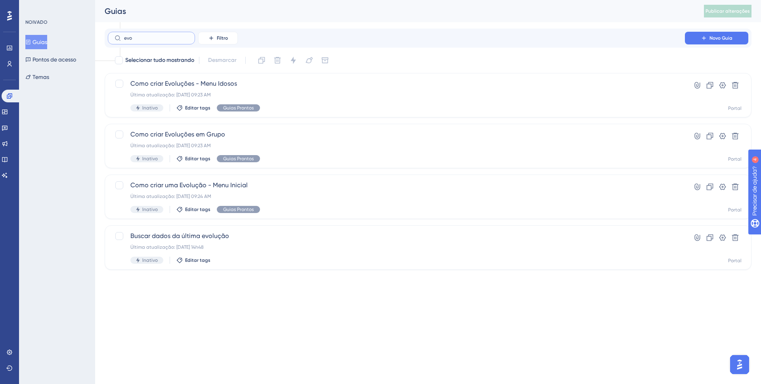
type input "evo"
click at [654, 193] on div "Última atualização: [DATE] 09:24 AM" at bounding box center [396, 196] width 532 height 6
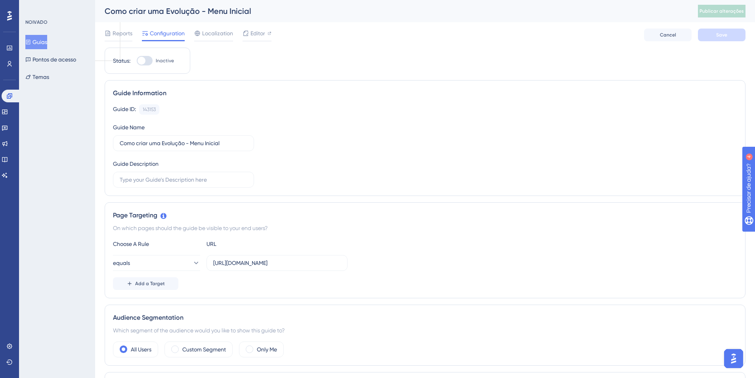
click at [473, 184] on div "Guide ID: 143153 Copy Guide Name Como criar uma Evolução - Menu Inicial Guide D…" at bounding box center [425, 145] width 624 height 83
click at [674, 29] on button "Cancelar" at bounding box center [668, 35] width 48 height 13
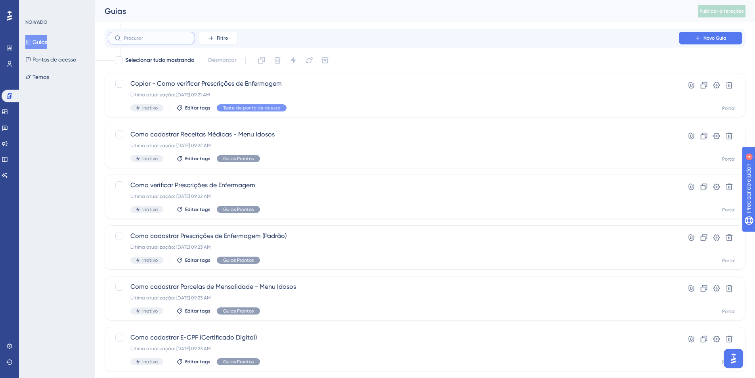
click at [177, 40] on input "text" at bounding box center [156, 38] width 64 height 6
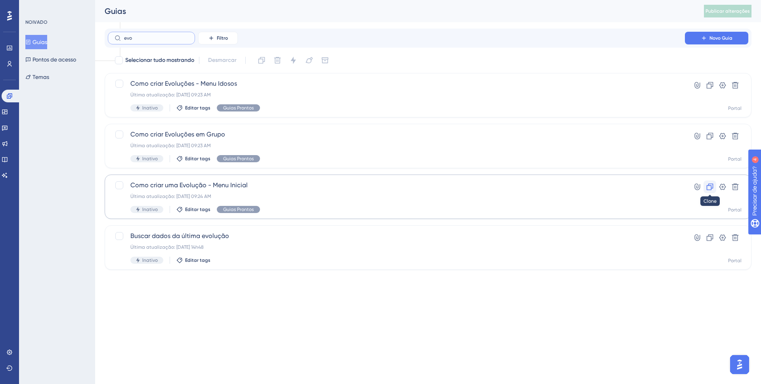
type input "evo"
click at [707, 184] on icon at bounding box center [710, 187] width 8 height 8
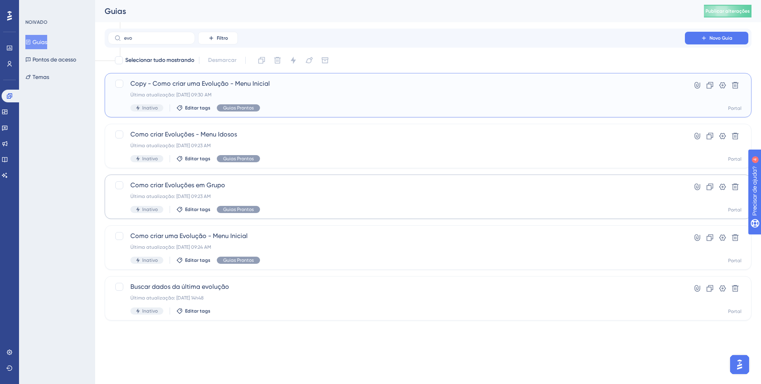
click at [593, 107] on div "Inativo Editar tags Guias Prontos" at bounding box center [396, 107] width 532 height 7
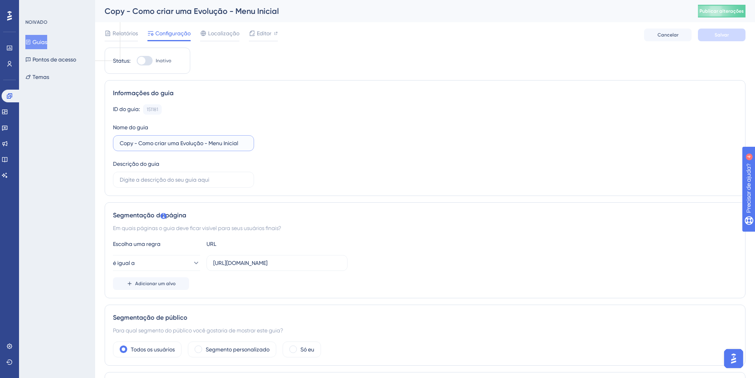
click at [245, 144] on input "Copy - Como criar uma Evolução - Menu Inicial" at bounding box center [184, 143] width 128 height 9
type input "Copy - Como criar uma Evolução -"
click at [250, 34] on icon at bounding box center [252, 33] width 5 height 5
click at [729, 31] on button "Salvar" at bounding box center [722, 35] width 48 height 13
click at [663, 31] on button "Cancelar" at bounding box center [668, 35] width 48 height 13
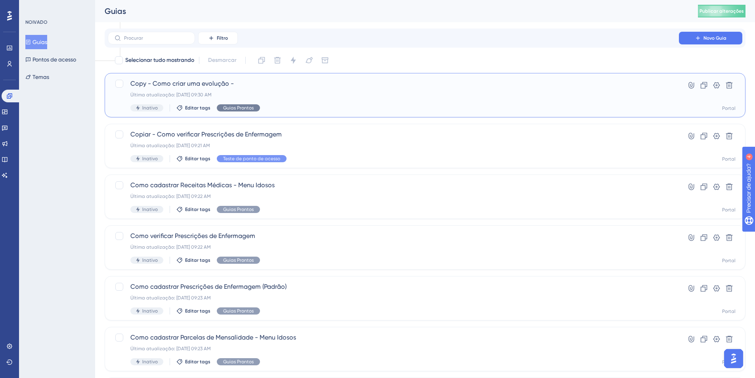
click at [243, 105] on font "Guias Prontos" at bounding box center [238, 108] width 31 height 6
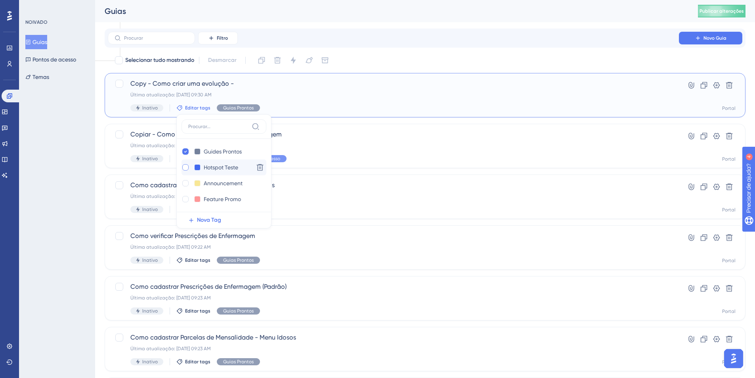
click at [182, 167] on div at bounding box center [185, 167] width 6 height 6
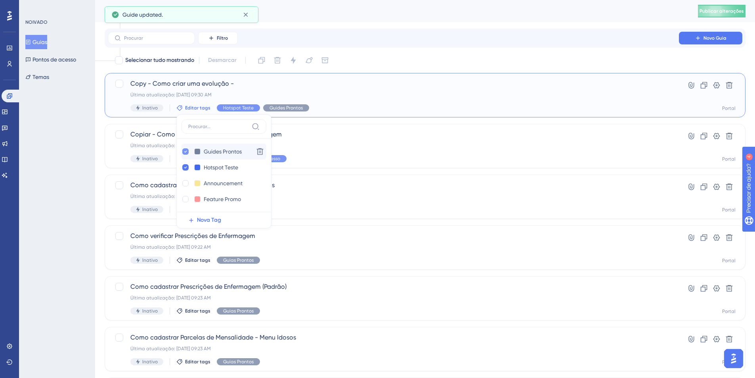
checkbox input "true"
click at [184, 150] on icon at bounding box center [185, 152] width 3 height 6
checkbox input "false"
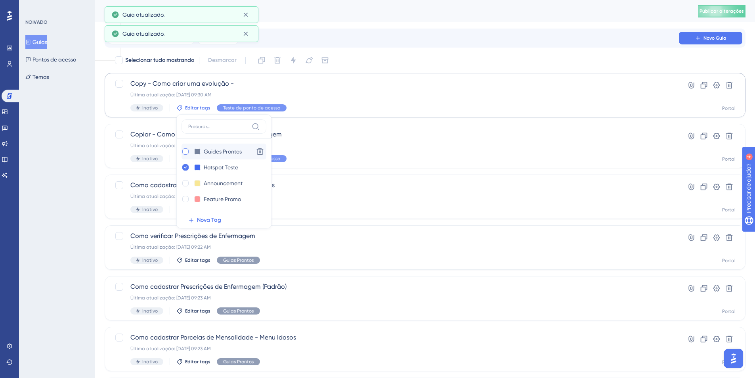
click at [100, 126] on div "Desempenho Usuários Noivado Widgets Opinião Atualizações de produtos Base de co…" at bounding box center [425, 301] width 660 height 603
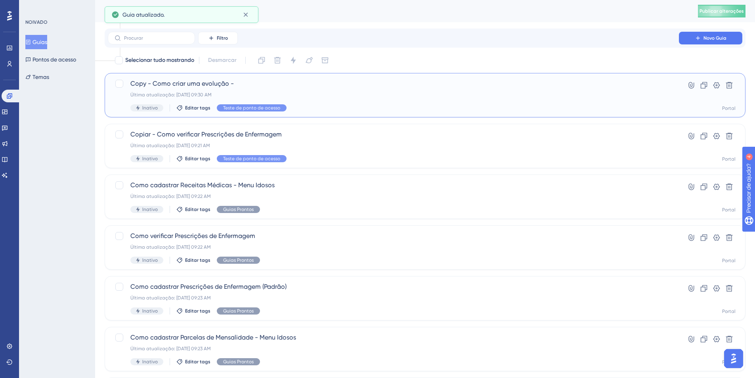
drag, startPoint x: 569, startPoint y: 82, endPoint x: 565, endPoint y: 83, distance: 4.6
click at [565, 83] on span "Copy - Como criar uma evolução -" at bounding box center [393, 84] width 526 height 10
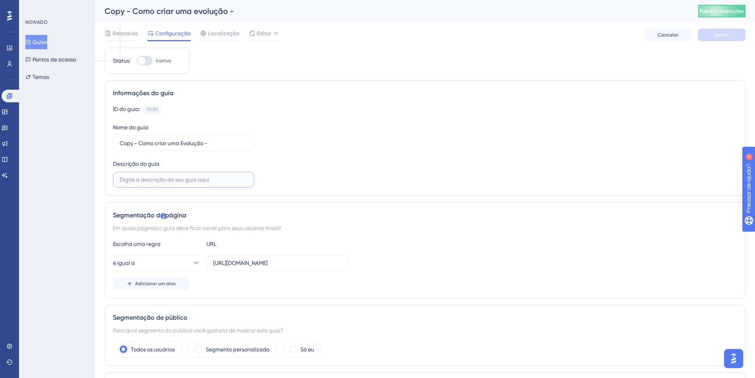
click at [219, 175] on input "text" at bounding box center [184, 179] width 128 height 9
type input "Teste tela id2"
click at [727, 29] on button "Salvar" at bounding box center [722, 35] width 48 height 13
click at [229, 136] on label "Copy - Como criar uma Evolução -" at bounding box center [183, 143] width 141 height 16
click at [229, 139] on input "Copy - Como criar uma Evolução -" at bounding box center [184, 143] width 128 height 9
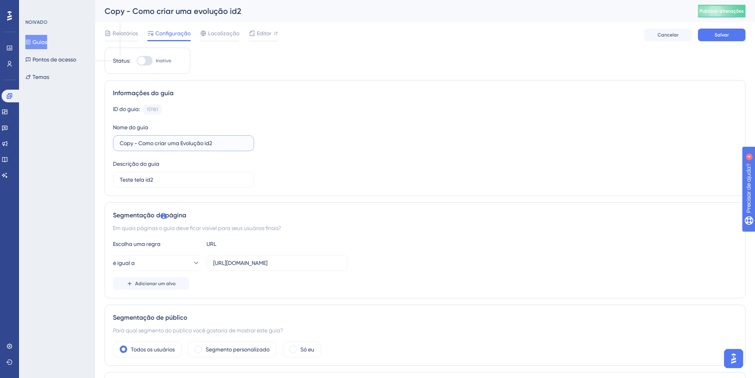
type input "Copy - Como criar uma Evolução id2"
click at [331, 130] on div "ID do guia: 151181 Cópia Nome do guia Copy - Como criar uma Evolução id2 Descri…" at bounding box center [425, 145] width 624 height 83
click at [729, 38] on button "Salvar" at bounding box center [722, 35] width 48 height 13
click at [658, 35] on font "Cancelar" at bounding box center [668, 35] width 21 height 6
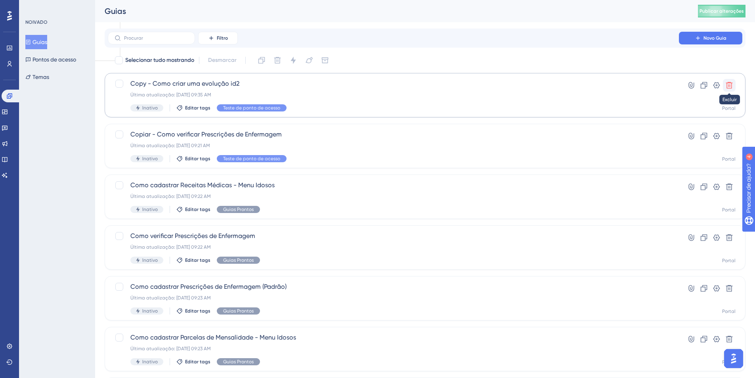
click at [729, 83] on icon at bounding box center [730, 85] width 8 height 8
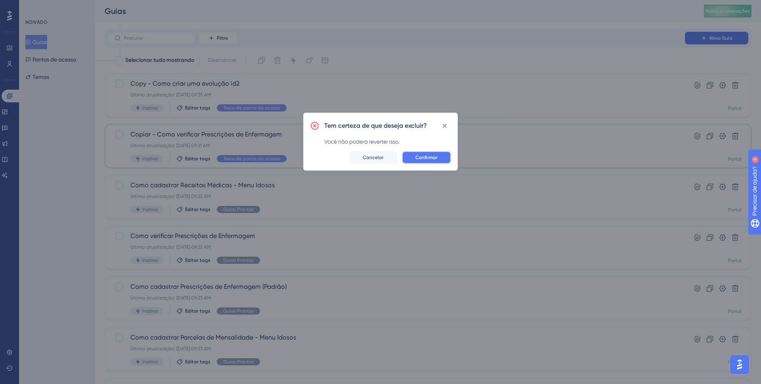
drag, startPoint x: 419, startPoint y: 155, endPoint x: 386, endPoint y: 138, distance: 37.1
click at [419, 155] on font "Confirmar" at bounding box center [427, 158] width 22 height 6
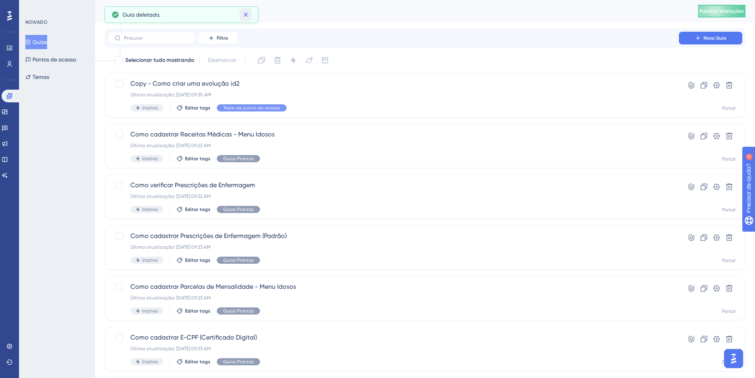
drag, startPoint x: 248, startPoint y: 18, endPoint x: 370, endPoint y: 27, distance: 121.6
click at [370, 0] on div "Desempenho Usuários Noivado Widgets Opinião Atualizações de produtos Base de co…" at bounding box center [377, 0] width 755 height 0
click at [7, 346] on icon at bounding box center [9, 345] width 5 height 5
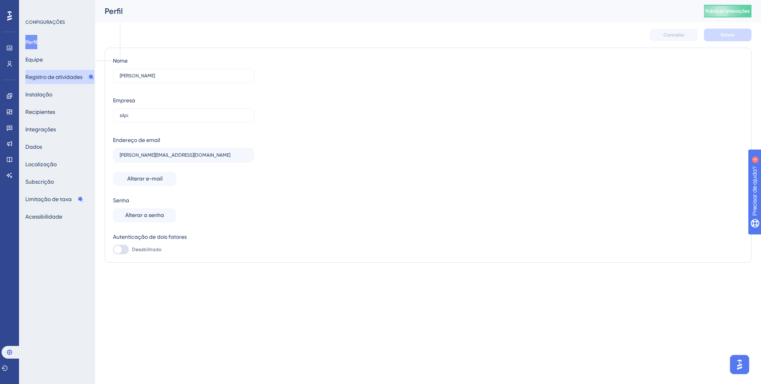
click at [58, 78] on font "Registro de atividades" at bounding box center [53, 77] width 57 height 6
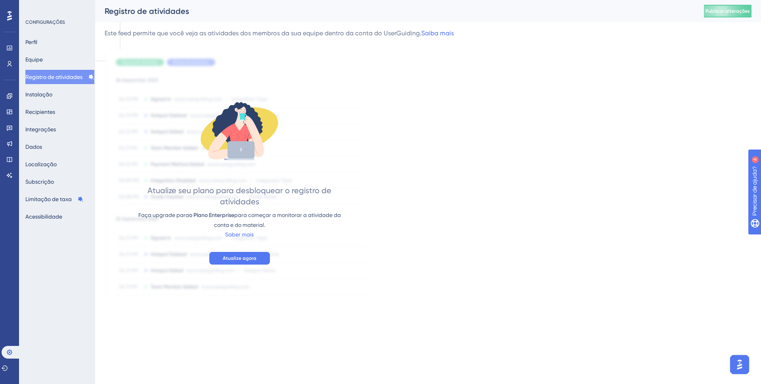
click at [63, 95] on div "Perfil Equipe Registro de atividades Instalação Recipientes Integrações Dados L…" at bounding box center [57, 129] width 64 height 189
click at [43, 94] on font "Instalação" at bounding box center [38, 94] width 27 height 6
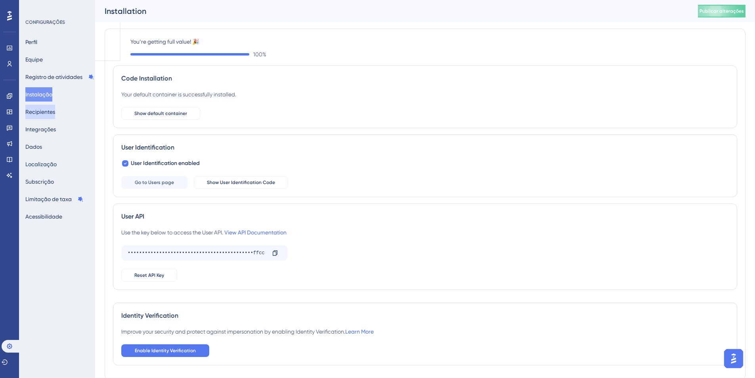
click at [54, 115] on font "Recipientes" at bounding box center [40, 112] width 30 height 10
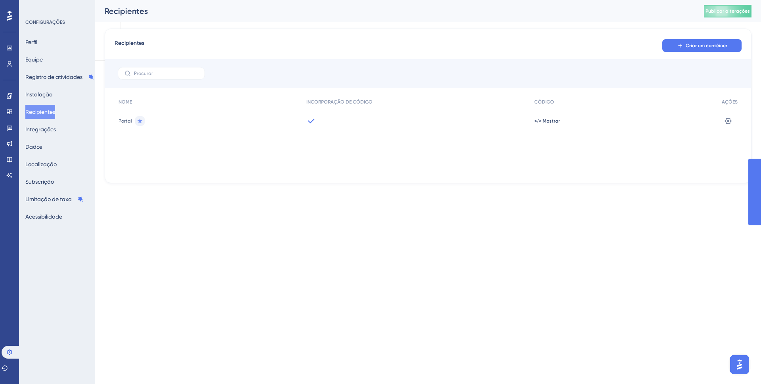
click at [53, 138] on div "Perfil Equipe Registro de atividades Instalação Recipientes Integrações Dados L…" at bounding box center [57, 129] width 64 height 189
click at [42, 147] on font "Dados" at bounding box center [33, 147] width 17 height 6
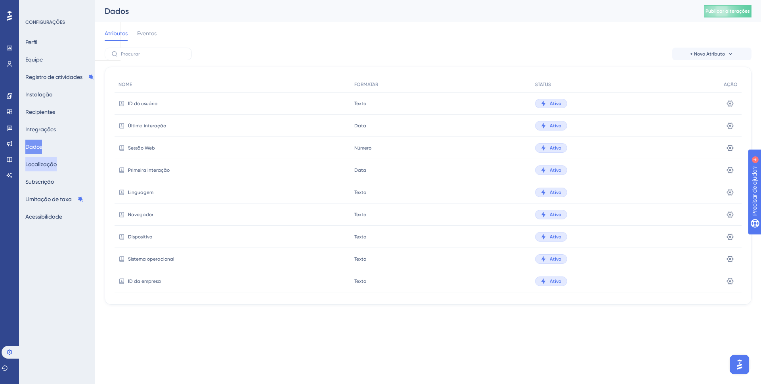
click at [51, 159] on button "Localização" at bounding box center [40, 164] width 31 height 14
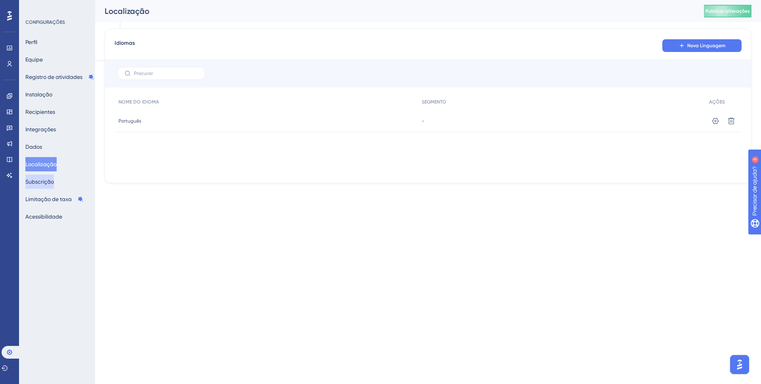
click at [52, 176] on button "Subscrição" at bounding box center [39, 181] width 29 height 14
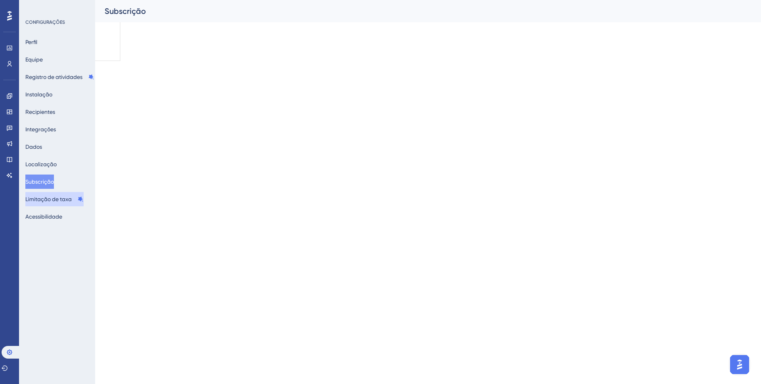
click at [55, 198] on font "Limitação de taxa" at bounding box center [48, 199] width 46 height 6
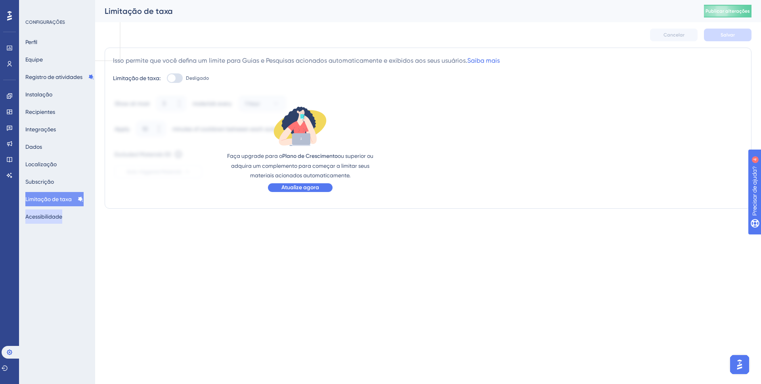
click at [58, 216] on font "Acessibilidade" at bounding box center [43, 216] width 37 height 6
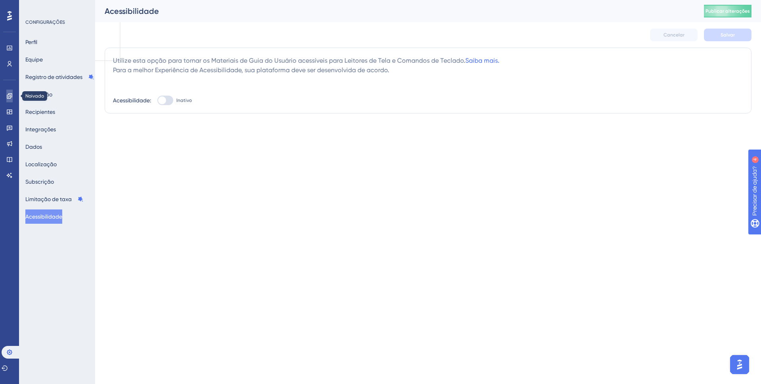
click at [13, 95] on link at bounding box center [9, 96] width 6 height 13
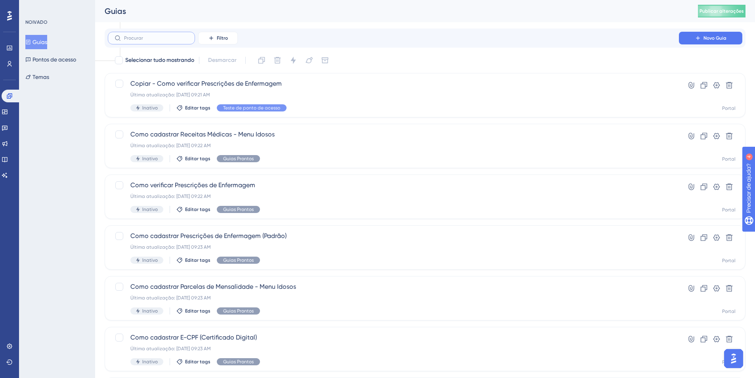
click at [159, 35] on input "text" at bounding box center [156, 38] width 64 height 6
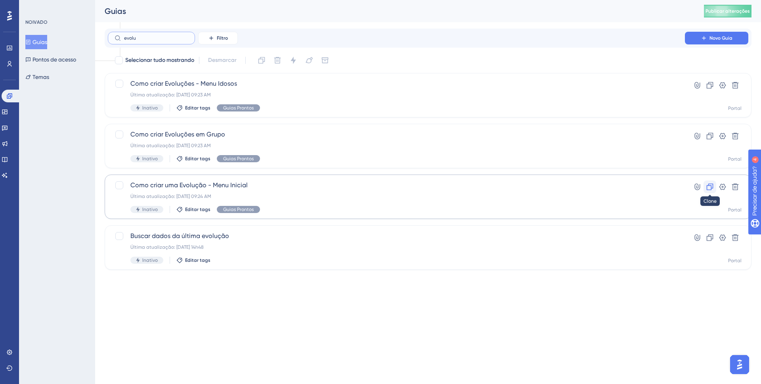
type input "evolu"
click at [713, 186] on icon at bounding box center [710, 187] width 8 height 8
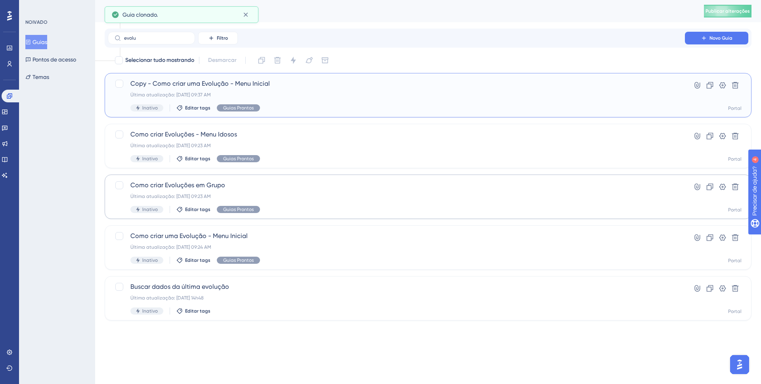
click at [242, 90] on div "Copy - Como criar uma Evolução - Menu Inicial Última atualização: [DATE] 09:37 …" at bounding box center [396, 95] width 532 height 33
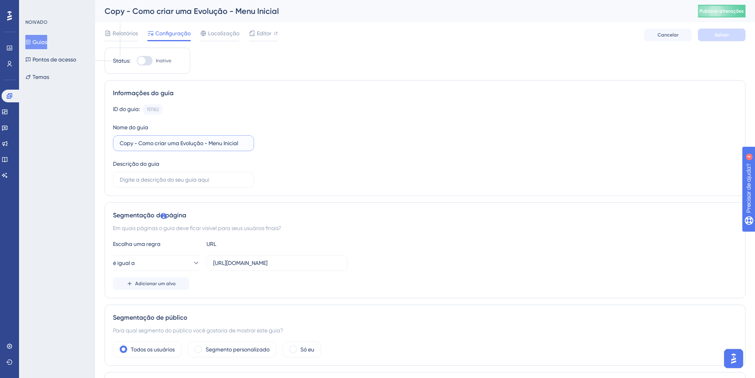
drag, startPoint x: 247, startPoint y: 147, endPoint x: 206, endPoint y: 142, distance: 41.1
click at [206, 142] on input "Copy - Como criar uma Evolução - Menu Inicial" at bounding box center [184, 143] width 128 height 9
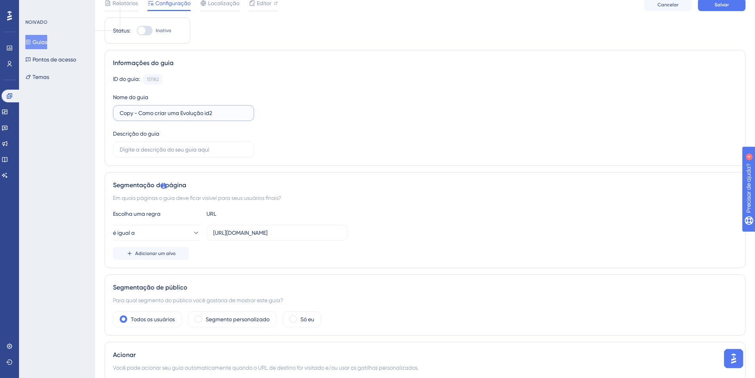
scroll to position [41, 0]
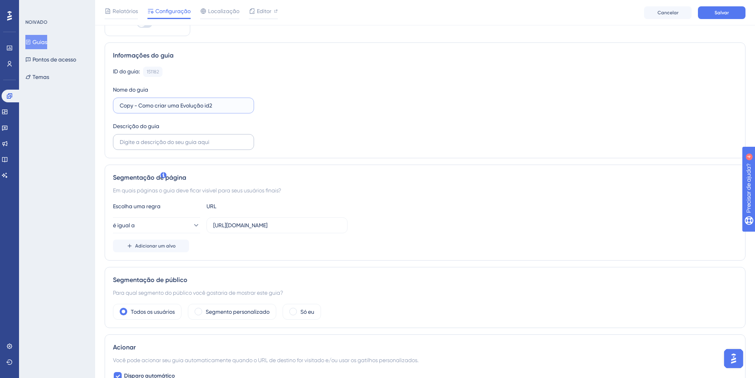
type input "Copy - Como criar uma Evolução id2"
click at [186, 138] on input "text" at bounding box center [184, 142] width 128 height 9
click at [194, 169] on div "Segmentação de página Em quais páginas o guia deve ficar visível para seus usuá…" at bounding box center [425, 213] width 641 height 96
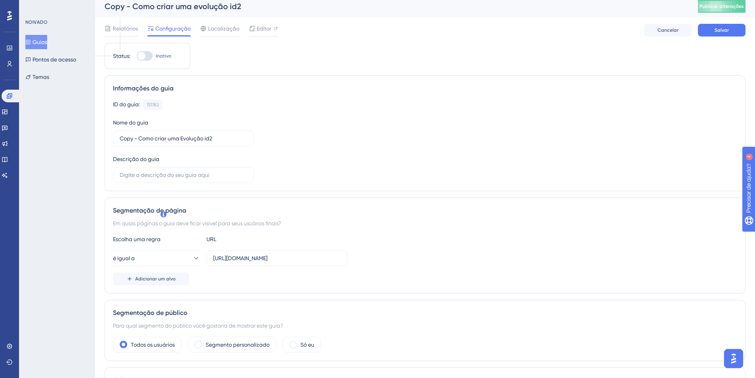
scroll to position [0, 0]
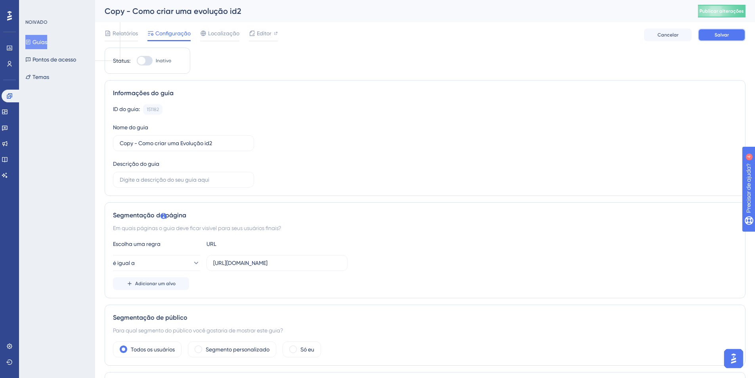
click at [743, 34] on button "Salvar" at bounding box center [722, 35] width 48 height 13
click at [674, 32] on font "Cancelar" at bounding box center [668, 35] width 21 height 6
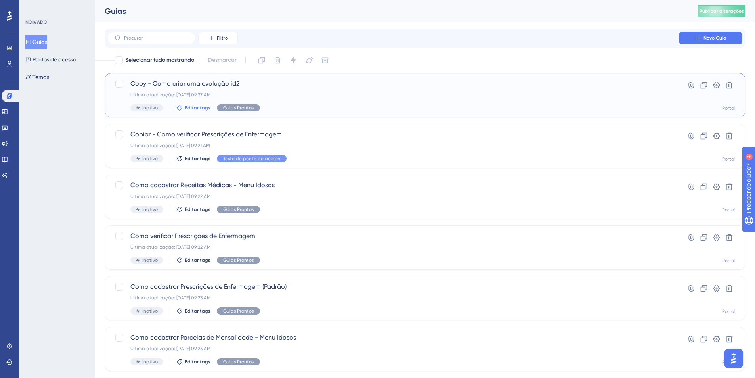
click at [188, 111] on span "Editar tags" at bounding box center [197, 108] width 25 height 6
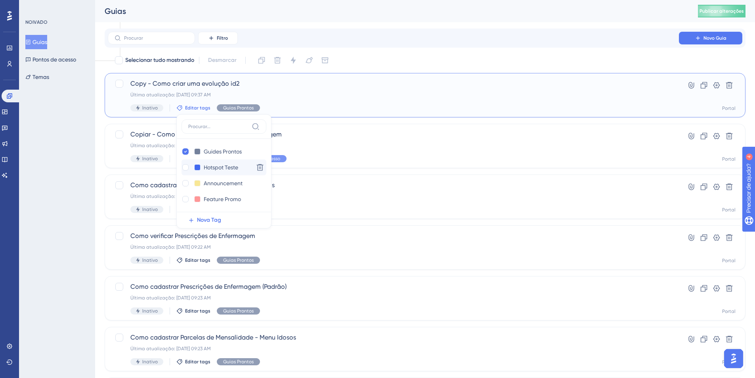
click at [185, 163] on div "Teste de ponto de acesso Hotspot Teste" at bounding box center [216, 168] width 69 height 10
click at [186, 165] on div at bounding box center [185, 167] width 6 height 6
checkbox input "true"
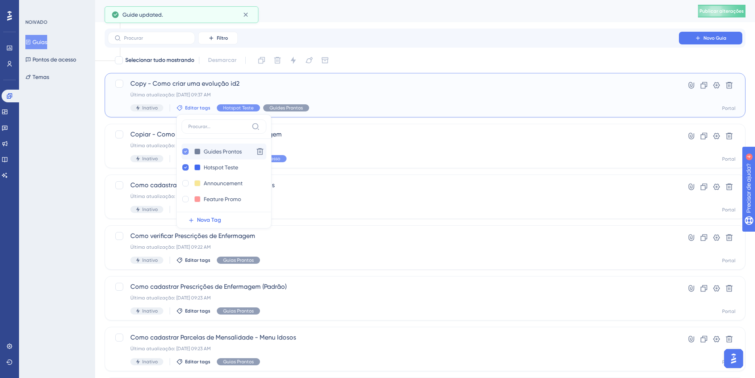
click at [186, 151] on icon at bounding box center [185, 152] width 3 height 2
checkbox input "false"
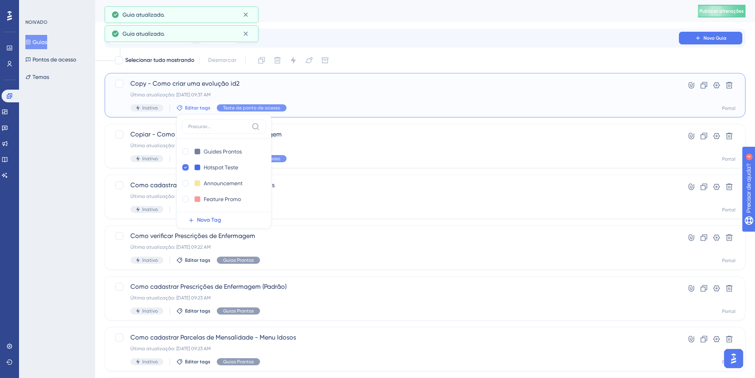
click at [350, 113] on div "Copy - Como criar uma evolução id2 Última atualização: [DATE] 09:37 AM Inativo …" at bounding box center [425, 95] width 641 height 44
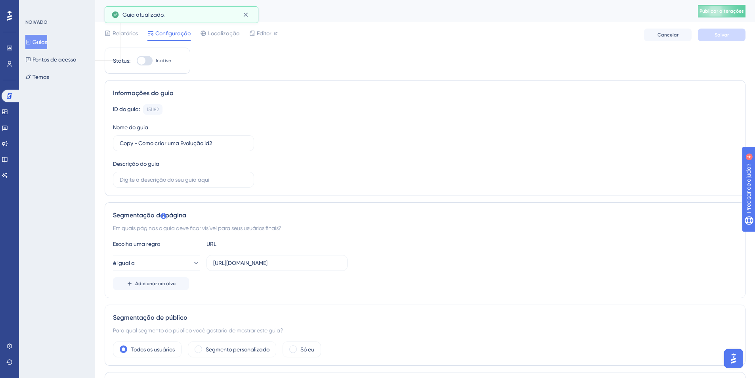
click at [658, 25] on div "Relatórios Configuração Localização Editor [PERSON_NAME]" at bounding box center [425, 34] width 641 height 25
click at [661, 29] on button "Cancelar" at bounding box center [668, 35] width 48 height 13
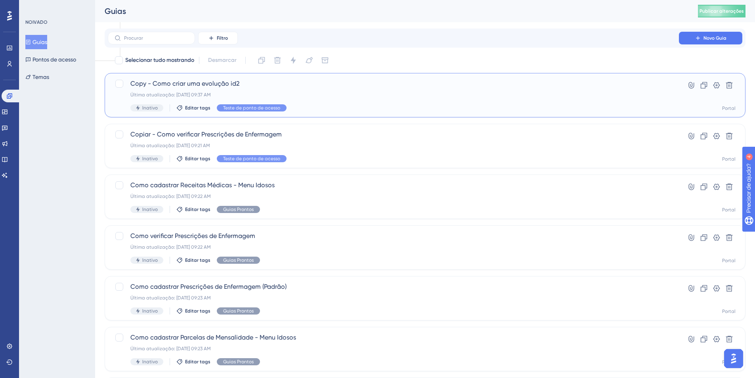
click at [571, 90] on div "Copy - Como criar uma evolução id2 Última atualização: [DATE] 09:37 AM Inativo …" at bounding box center [393, 95] width 526 height 33
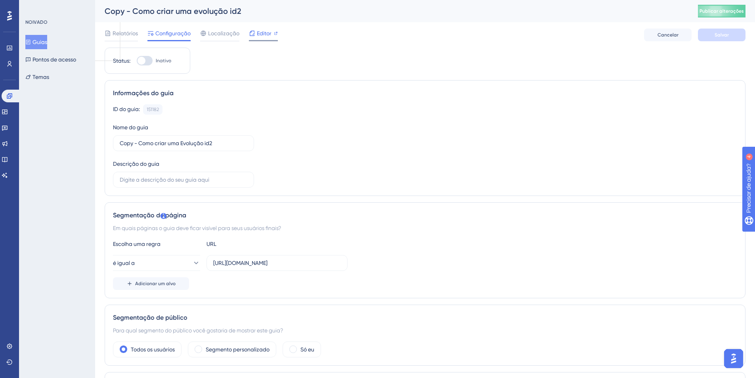
click at [252, 33] on icon at bounding box center [252, 33] width 6 height 6
click at [255, 36] on div "Editor" at bounding box center [263, 34] width 29 height 10
click at [259, 33] on font "Editor" at bounding box center [264, 33] width 15 height 6
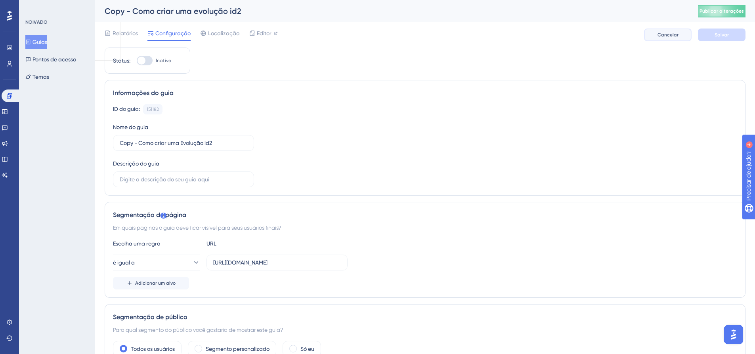
click at [662, 31] on button "Cancelar" at bounding box center [668, 35] width 48 height 13
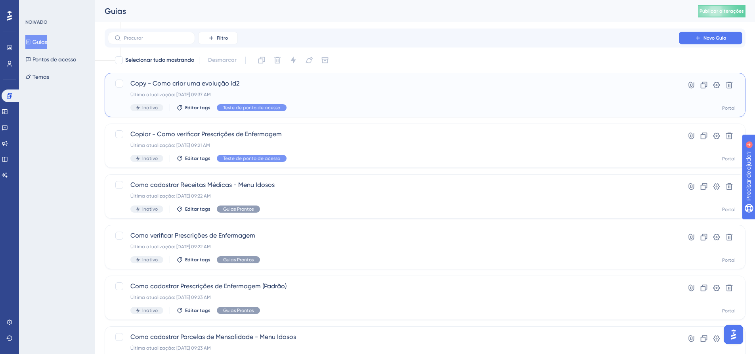
click at [370, 92] on div "Última atualização: [DATE] 09:37 AM" at bounding box center [393, 95] width 526 height 6
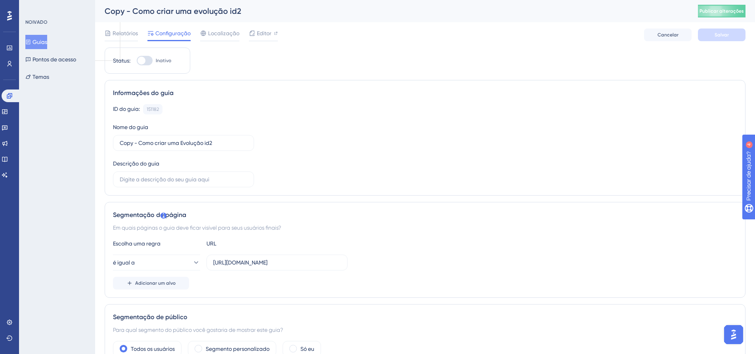
click at [262, 28] on div "Relatórios Configuração Localização Editor [PERSON_NAME]" at bounding box center [425, 34] width 641 height 25
click at [269, 37] on span "Editor" at bounding box center [264, 34] width 15 height 10
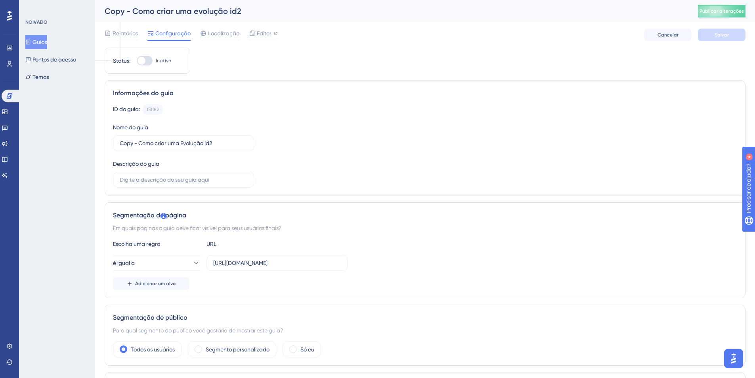
click at [744, 0] on div at bounding box center [377, 0] width 755 height 0
click at [739, 0] on div at bounding box center [377, 0] width 755 height 0
click at [285, 264] on input "[URL][DOMAIN_NAME]" at bounding box center [277, 263] width 128 height 9
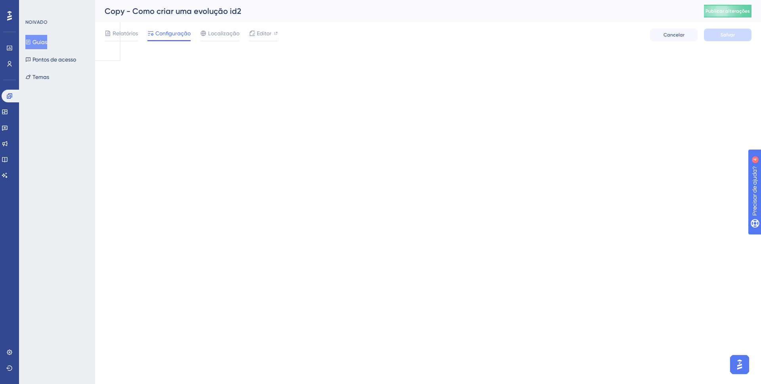
click at [285, 63] on html "Desempenho Usuários Noivado Widgets Opinião Atualizações de produtos Base de co…" at bounding box center [380, 31] width 761 height 63
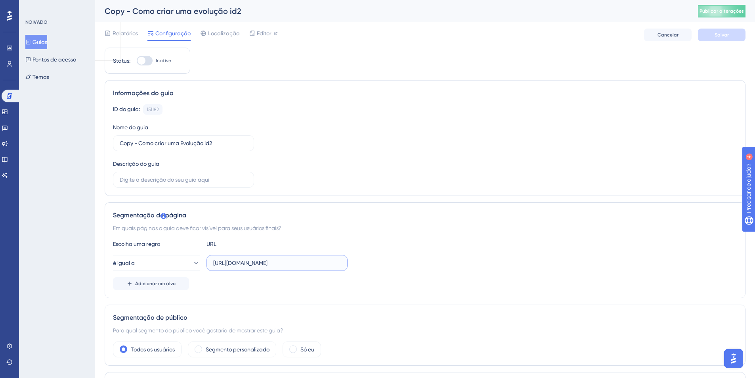
click at [286, 264] on input "[URL][DOMAIN_NAME]" at bounding box center [277, 263] width 128 height 9
paste input "Evolucao/Consulta"
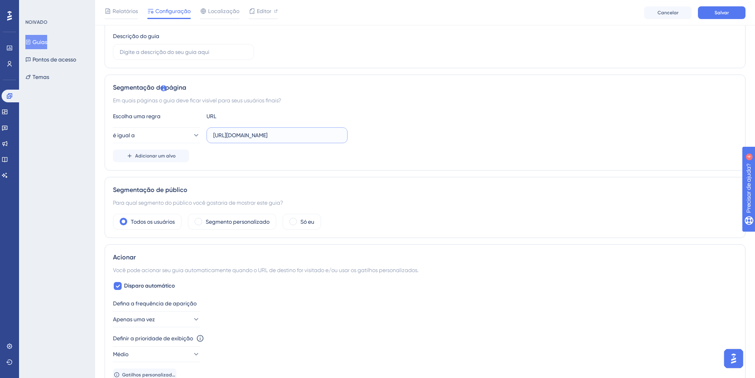
scroll to position [127, 0]
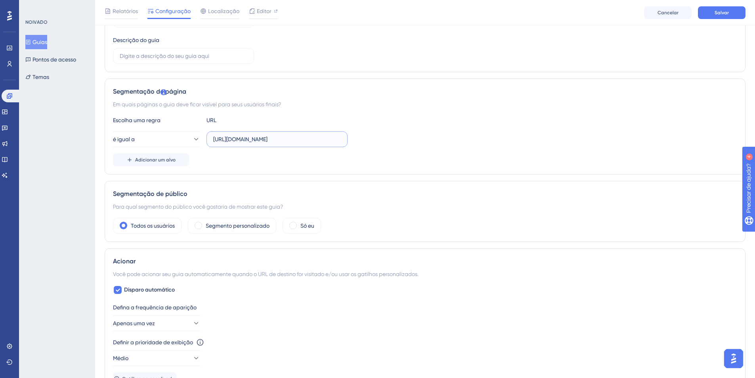
click at [271, 139] on input "[URL][DOMAIN_NAME]" at bounding box center [277, 139] width 128 height 9
paste input "[DOMAIN_NAME][URL]"
click at [279, 133] on label "[URL][DOMAIN_NAME]" at bounding box center [277, 139] width 141 height 16
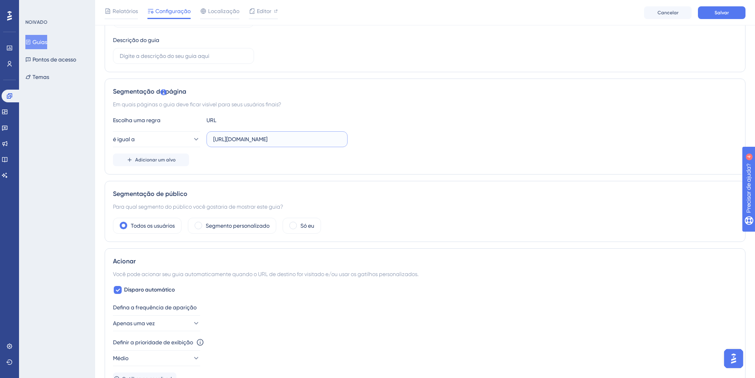
click at [279, 135] on input "[URL][DOMAIN_NAME]" at bounding box center [277, 139] width 128 height 9
click at [280, 135] on input "[URL][DOMAIN_NAME]" at bounding box center [277, 139] width 128 height 9
click at [282, 138] on input "[URL][DOMAIN_NAME]" at bounding box center [277, 139] width 128 height 9
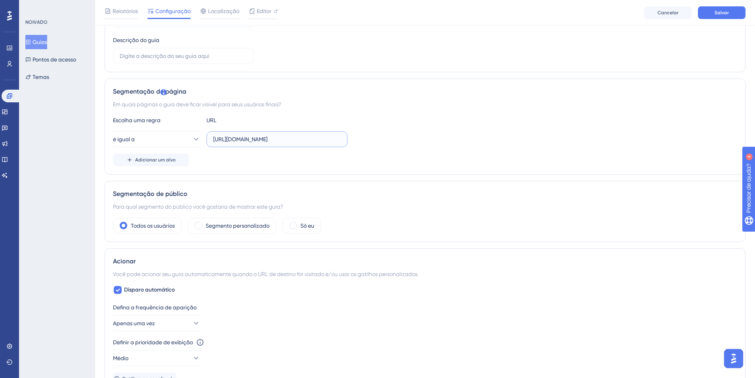
click at [282, 138] on input "[URL][DOMAIN_NAME]" at bounding box center [277, 139] width 128 height 9
paste input "Evolucao/Consulta"
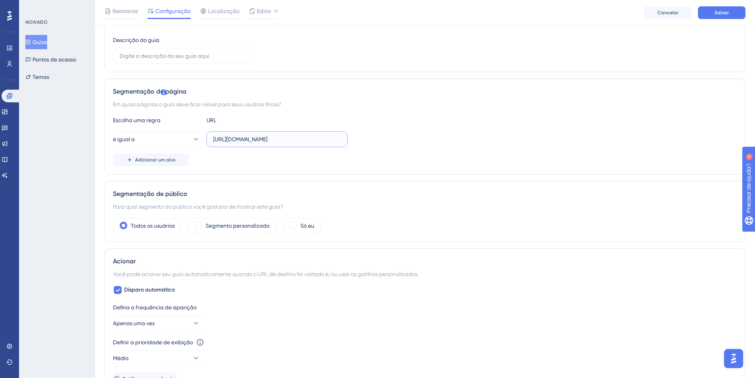
type input "[URL][DOMAIN_NAME]"
click at [397, 152] on div "Escolha uma regra URL é igual a [URL][DOMAIN_NAME] Adicionar um alvo" at bounding box center [425, 140] width 624 height 51
click at [742, 16] on button "Salvar" at bounding box center [722, 12] width 48 height 13
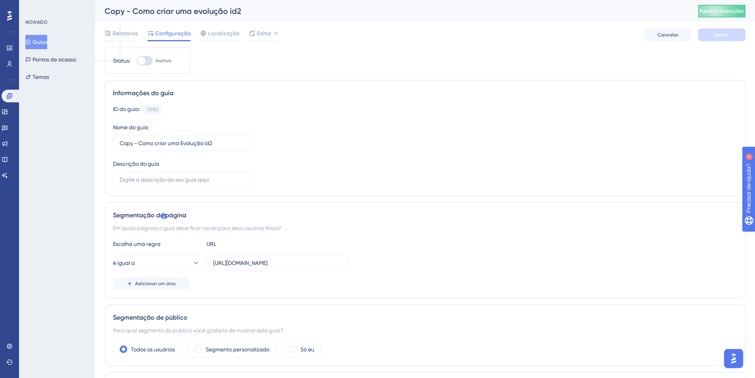
click at [149, 61] on div at bounding box center [145, 61] width 16 height 10
click at [137, 61] on input "Inativo" at bounding box center [136, 61] width 0 height 0
checkbox input "true"
click at [706, 31] on button "Salvar" at bounding box center [722, 35] width 48 height 13
click at [718, 12] on font "Publicar alterações" at bounding box center [722, 11] width 44 height 6
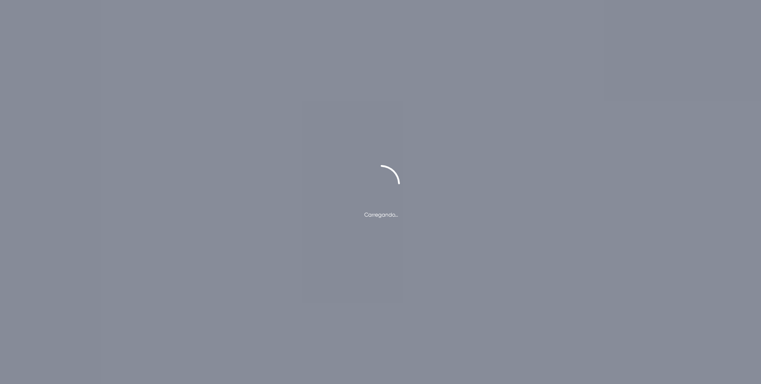
click at [748, 0] on div at bounding box center [380, 0] width 761 height 0
